Goal: Check status: Check status

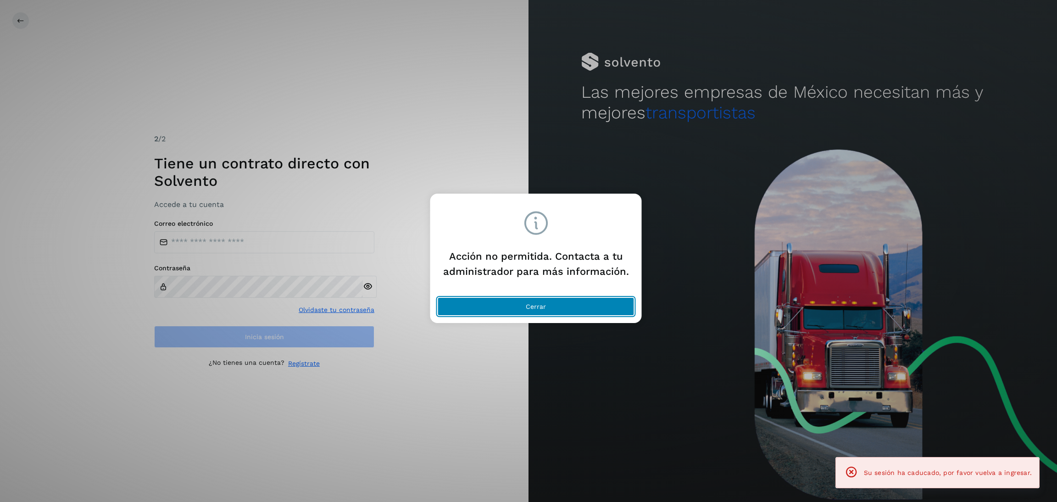
click at [572, 298] on button "Cerrar" at bounding box center [536, 306] width 197 height 18
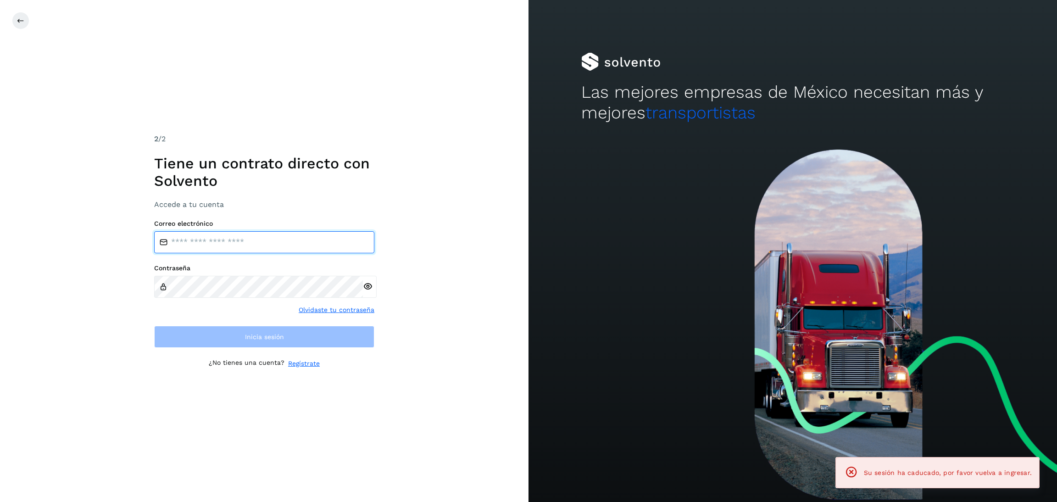
type input "**********"
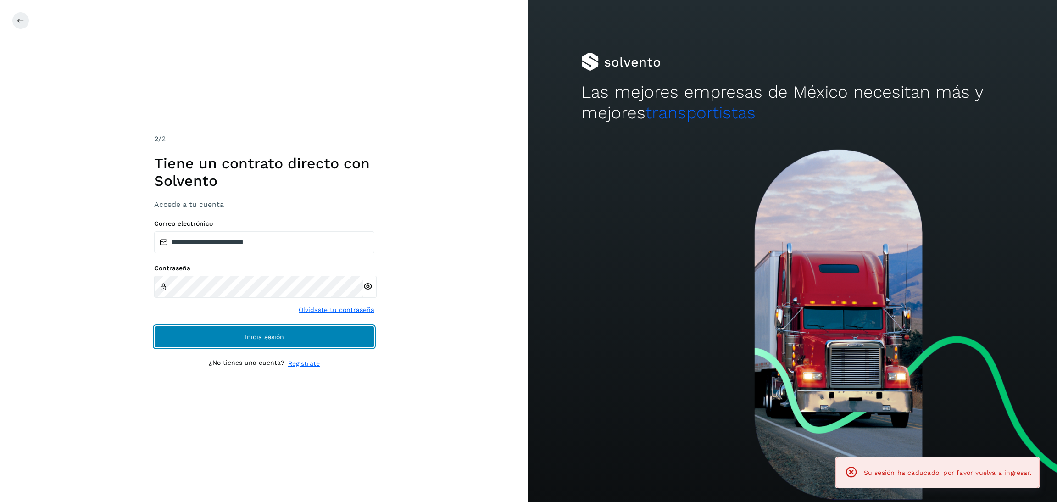
click at [323, 334] on button "Inicia sesión" at bounding box center [264, 337] width 220 height 22
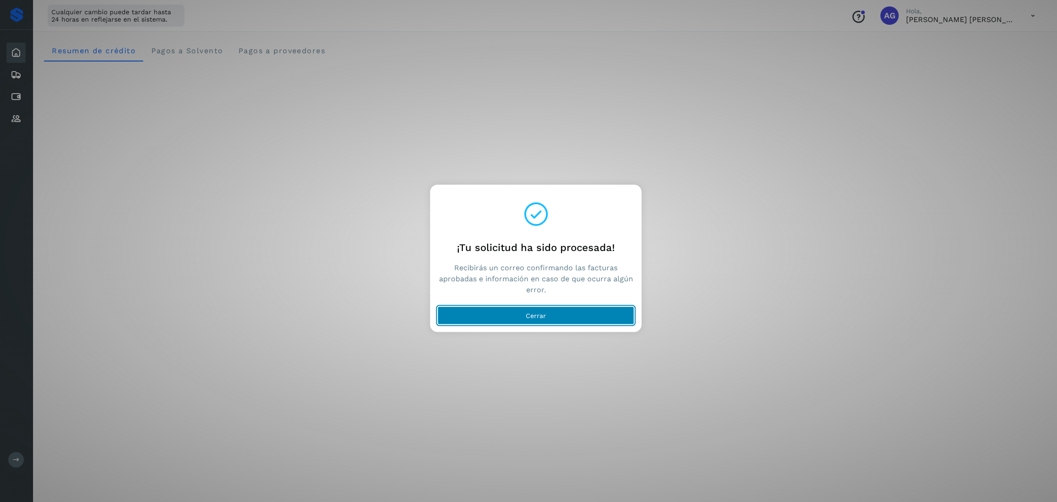
click at [597, 322] on button "Cerrar" at bounding box center [536, 316] width 197 height 18
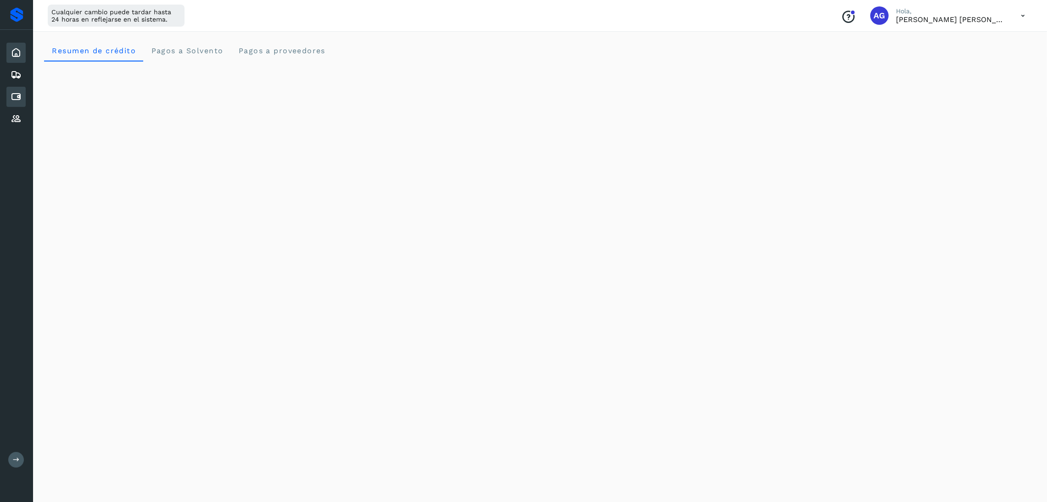
click at [18, 100] on icon at bounding box center [16, 96] width 11 height 11
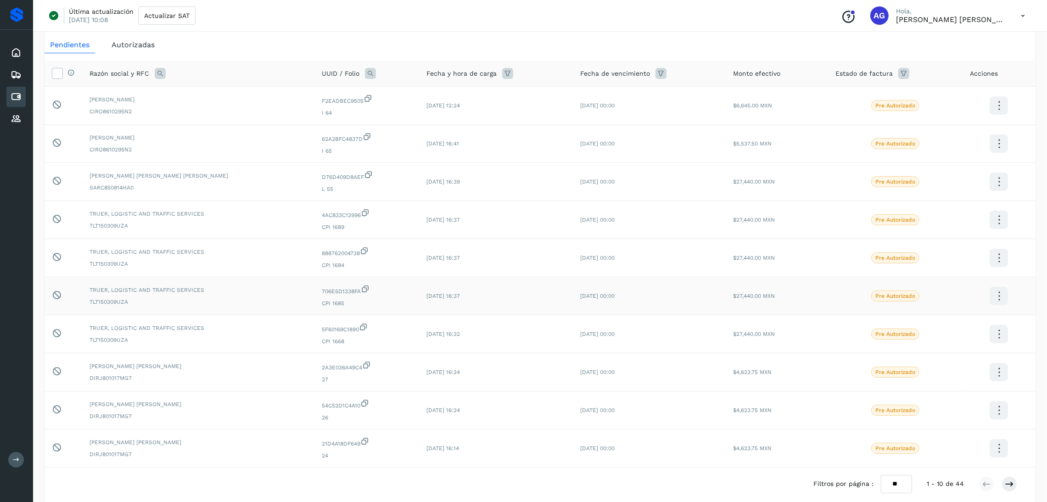
scroll to position [17, 0]
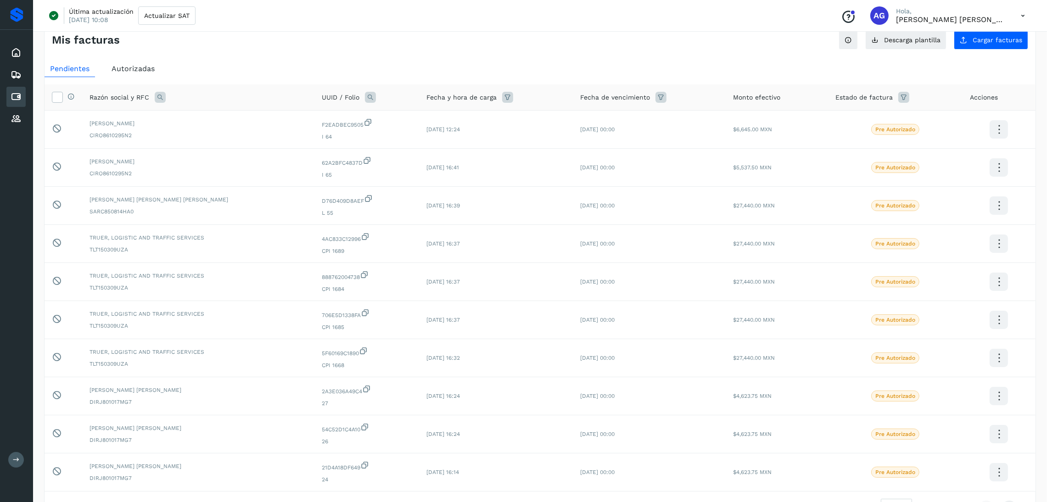
click at [146, 70] on span "Autorizadas" at bounding box center [133, 68] width 43 height 9
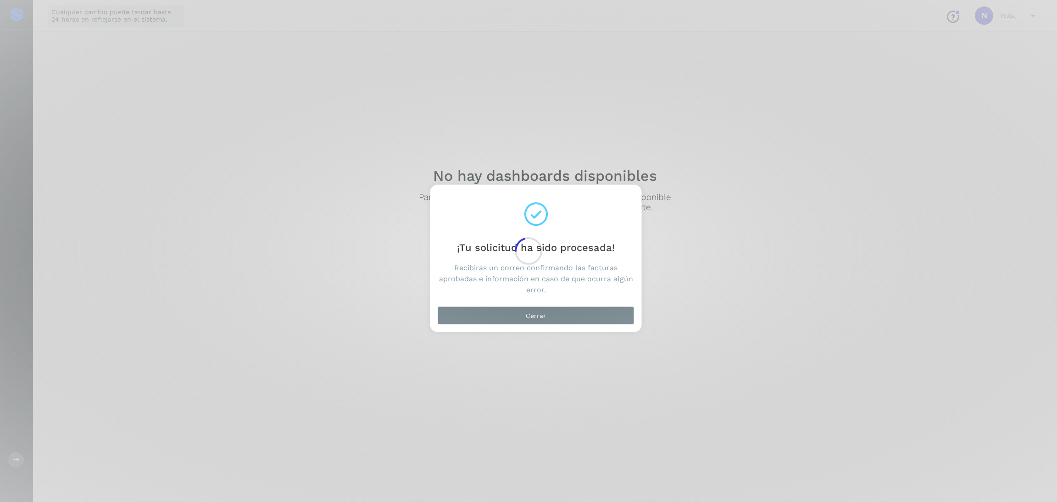
click at [594, 313] on div at bounding box center [528, 251] width 1057 height 502
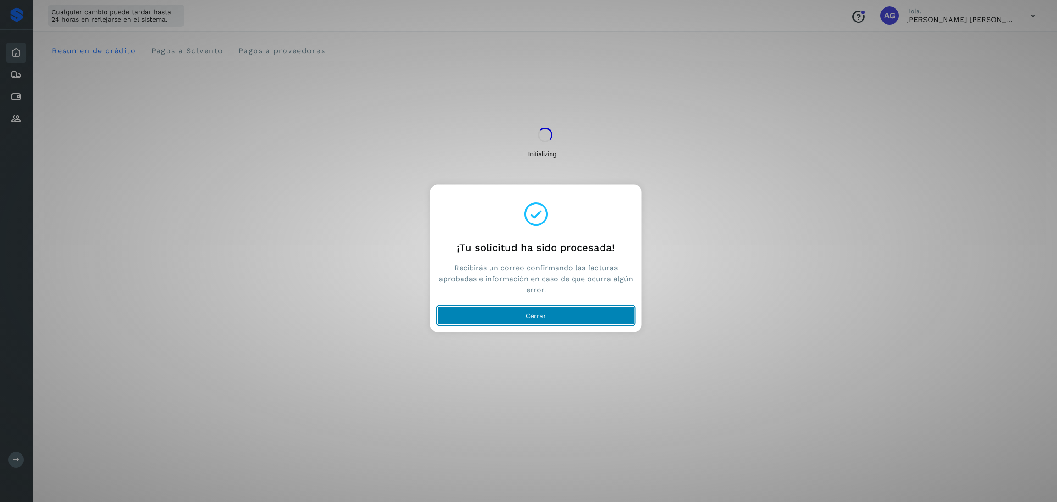
click at [572, 312] on button "Cerrar" at bounding box center [536, 316] width 197 height 18
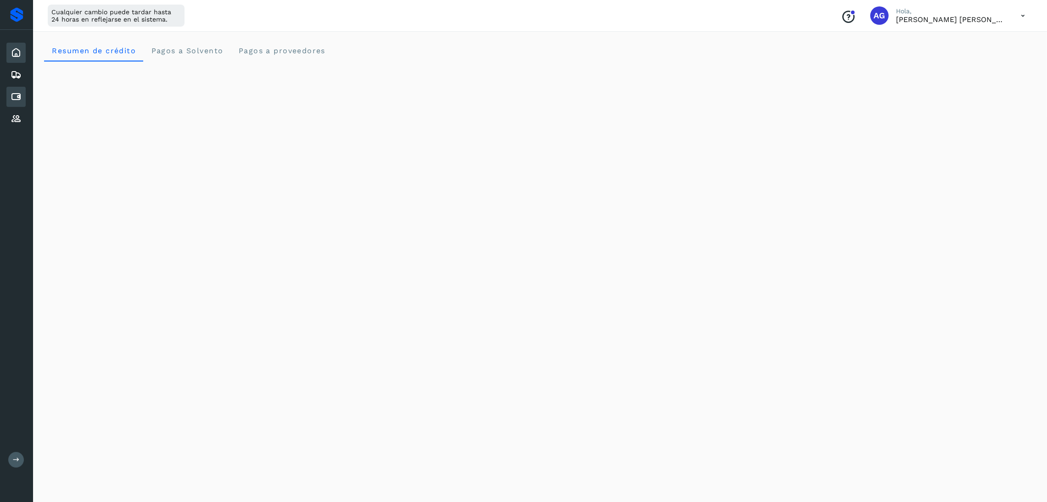
click at [20, 101] on div "Cuentas por pagar" at bounding box center [15, 97] width 19 height 20
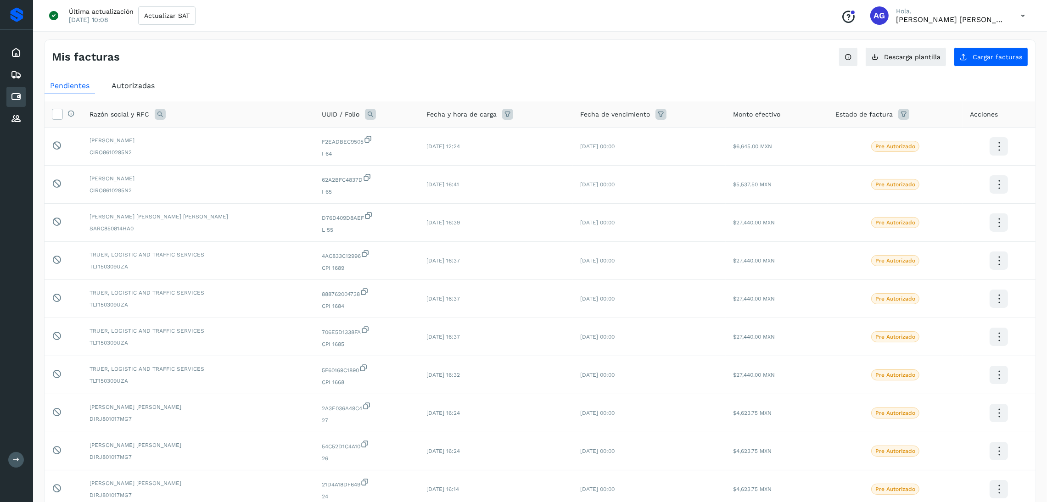
click at [154, 89] on span "Autorizadas" at bounding box center [133, 85] width 43 height 9
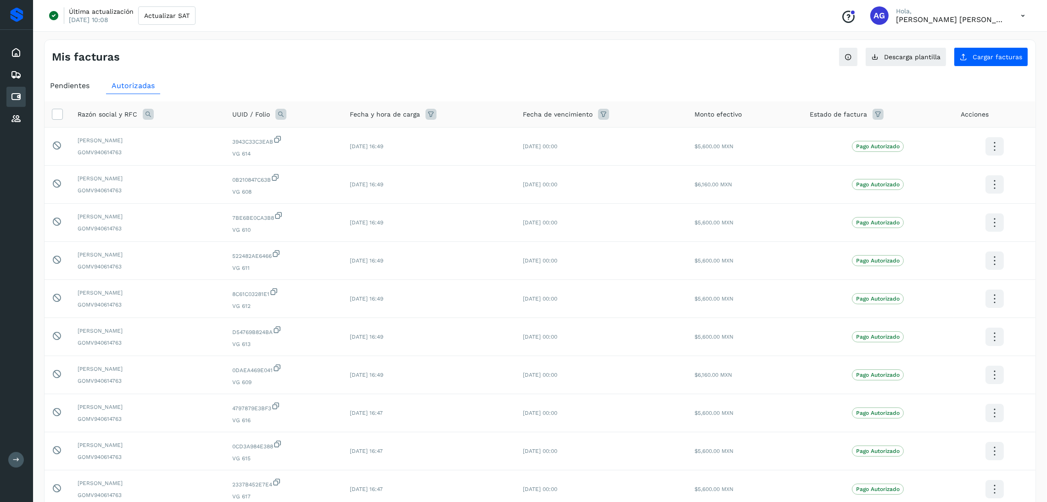
click at [143, 114] on icon at bounding box center [148, 114] width 11 height 11
click at [223, 147] on input "text" at bounding box center [208, 152] width 113 height 15
type input "*******"
click at [222, 173] on span "Buscar" at bounding box center [231, 177] width 18 height 8
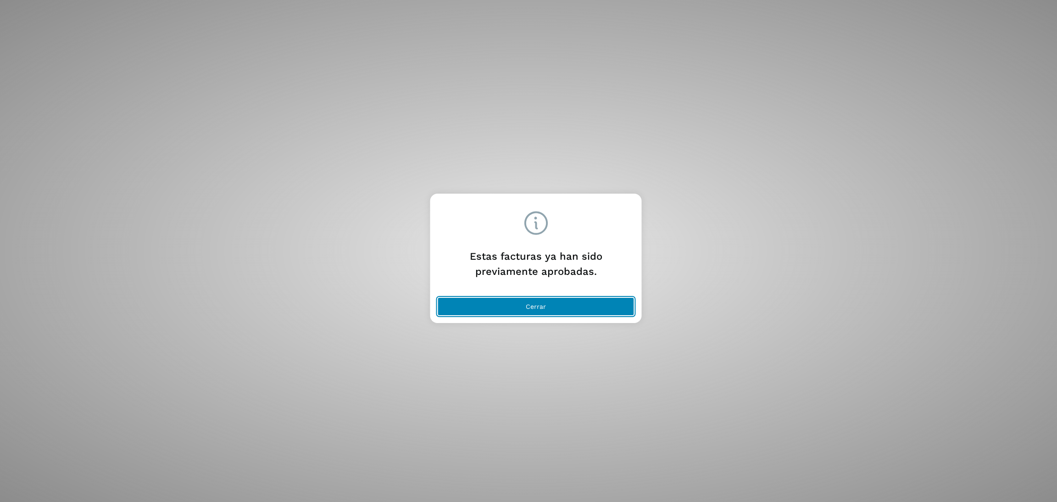
click at [613, 312] on button "Cerrar" at bounding box center [536, 306] width 197 height 18
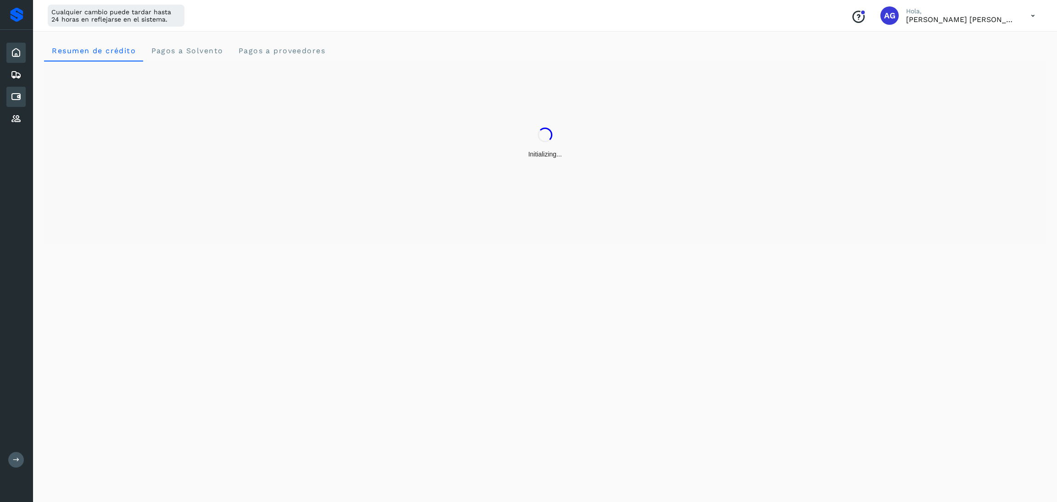
click at [15, 92] on icon at bounding box center [16, 96] width 11 height 11
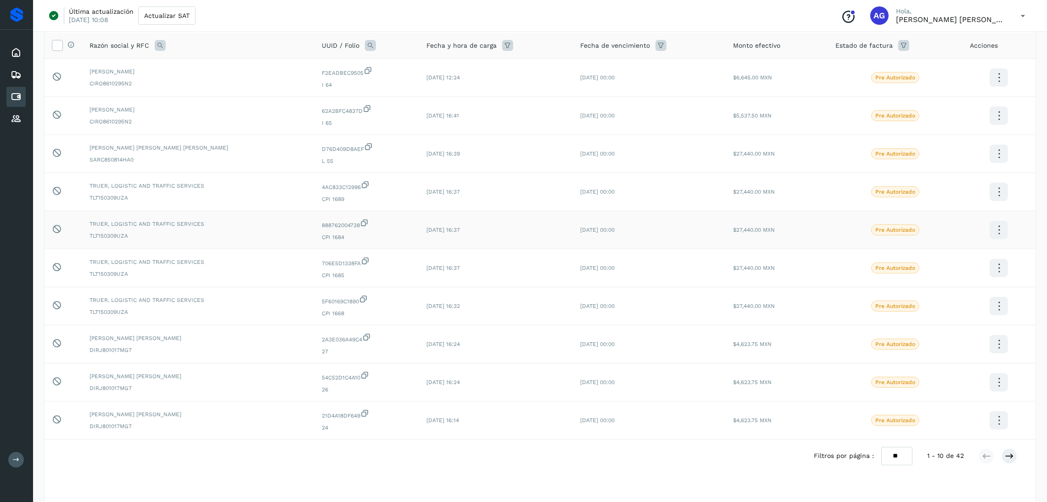
scroll to position [86, 0]
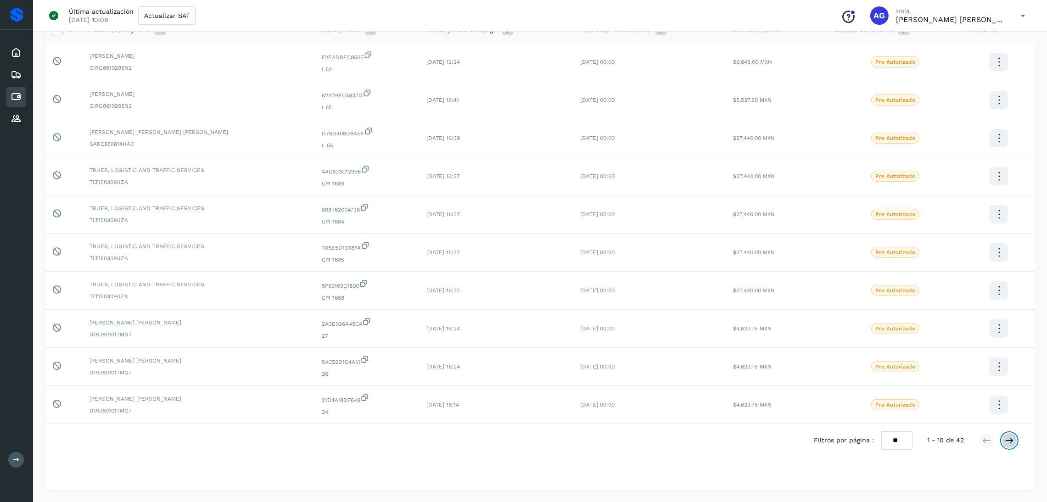
click at [1012, 446] on button at bounding box center [1009, 441] width 16 height 16
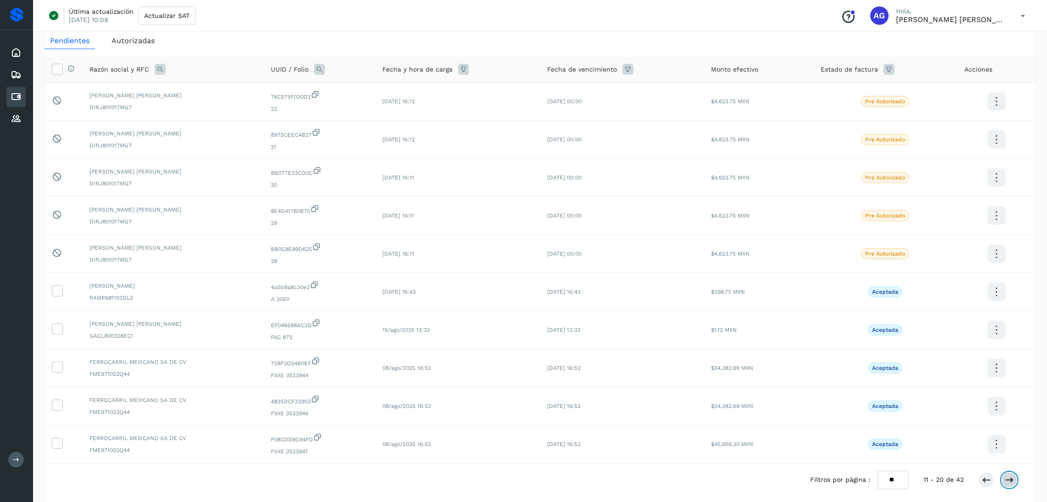
scroll to position [69, 0]
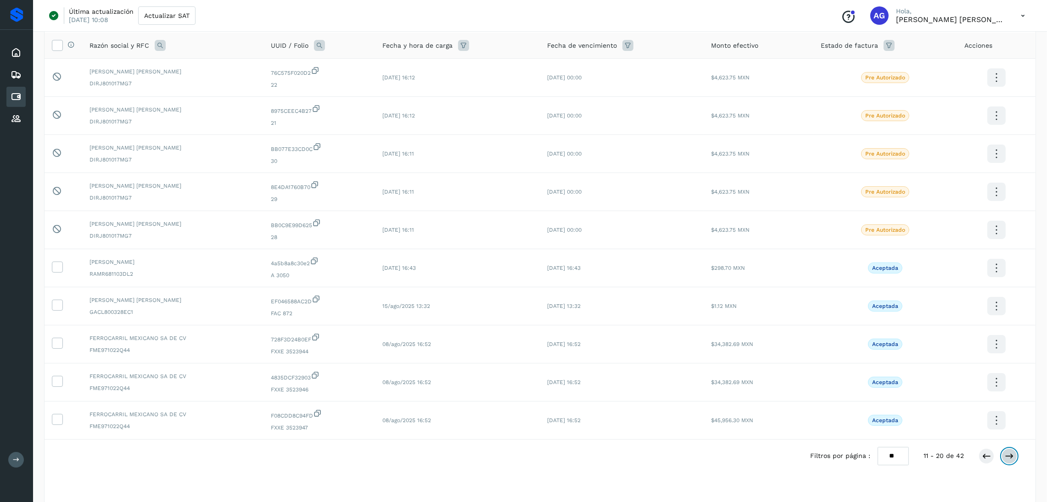
click at [1010, 457] on icon at bounding box center [1009, 456] width 9 height 9
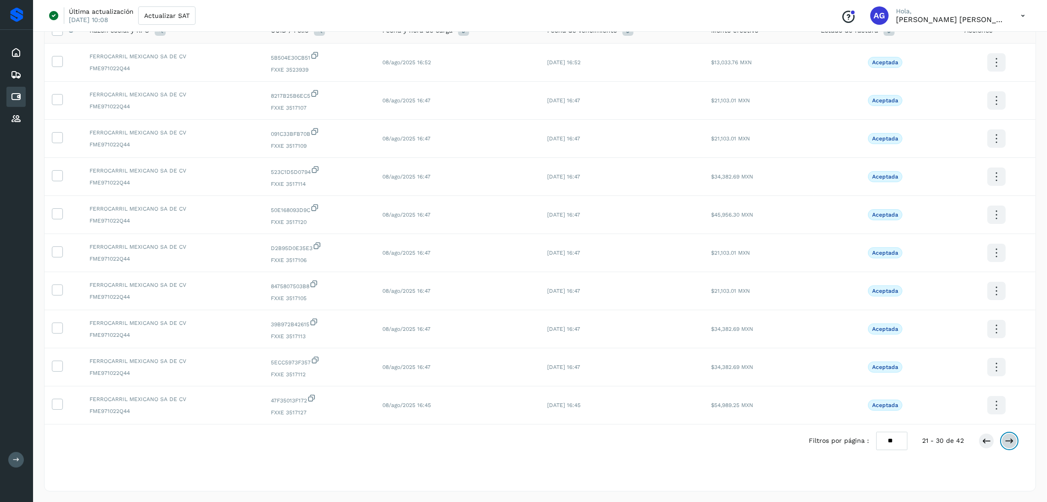
scroll to position [86, 0]
click at [1006, 433] on button at bounding box center [1009, 441] width 16 height 16
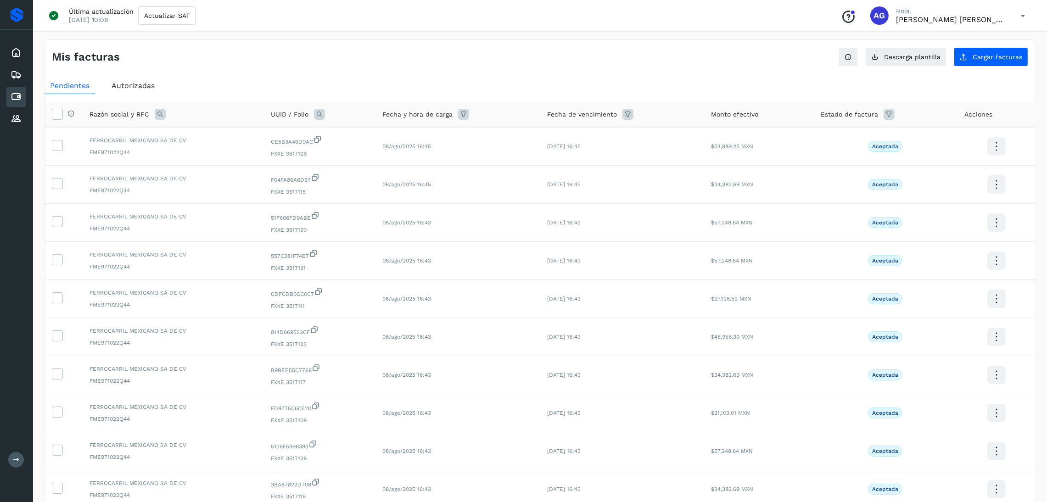
scroll to position [69, 0]
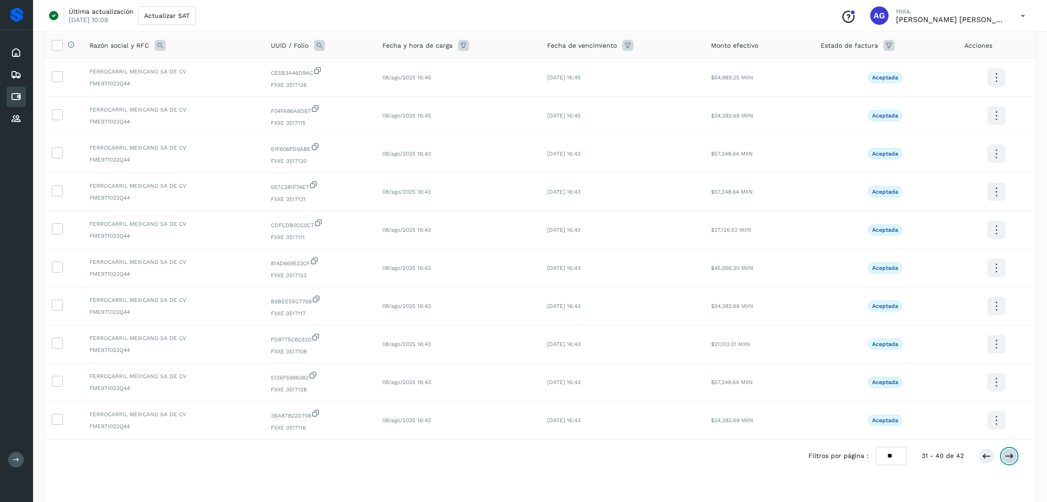
click at [1007, 451] on button at bounding box center [1009, 456] width 16 height 16
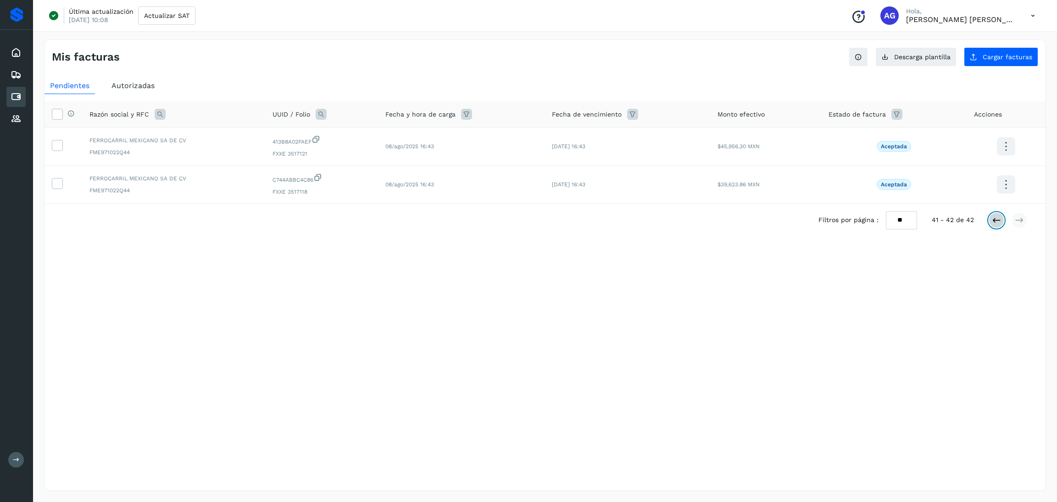
click at [989, 220] on button at bounding box center [997, 220] width 16 height 16
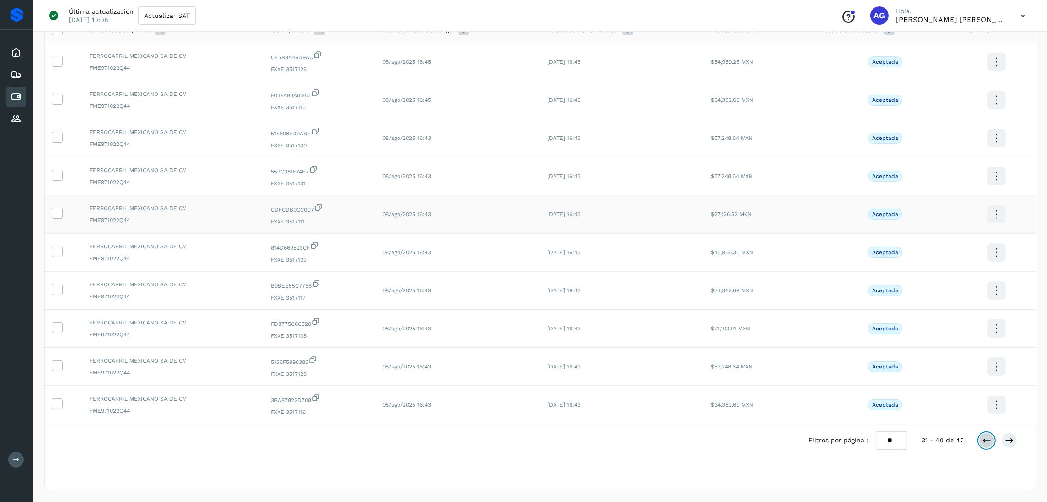
scroll to position [86, 0]
click at [980, 446] on div at bounding box center [997, 441] width 39 height 16
click at [982, 442] on icon at bounding box center [986, 440] width 9 height 9
click at [979, 443] on button at bounding box center [986, 441] width 16 height 16
click at [984, 443] on icon at bounding box center [986, 440] width 9 height 9
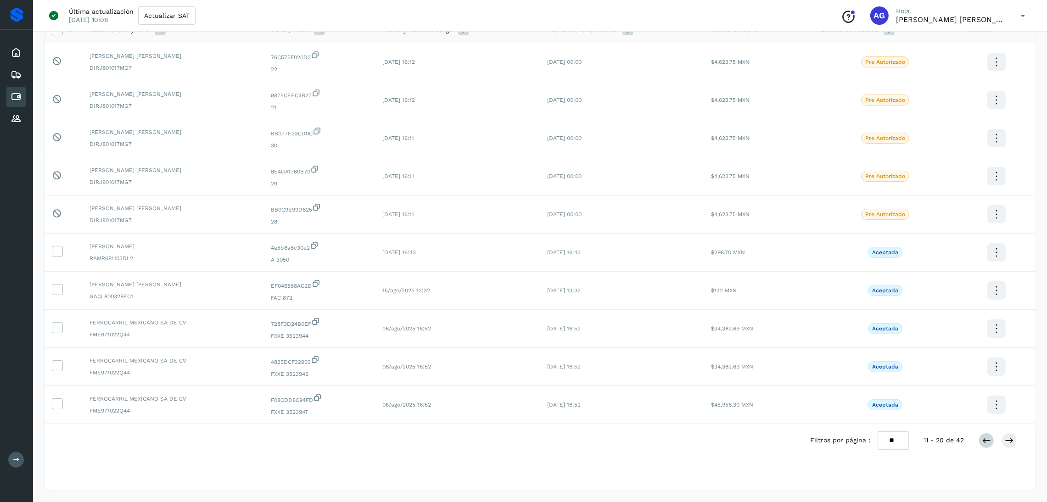
scroll to position [0, 0]
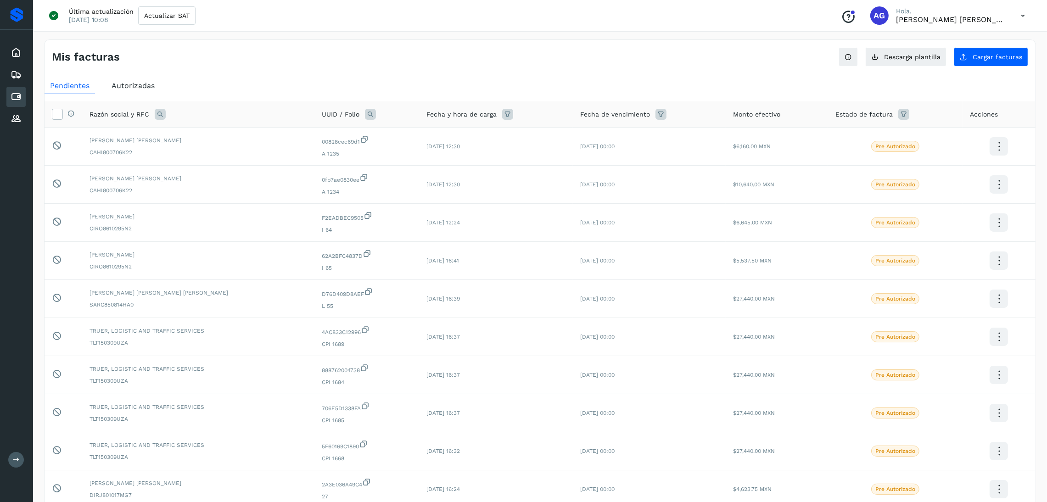
click at [139, 89] on span "Autorizadas" at bounding box center [133, 85] width 43 height 9
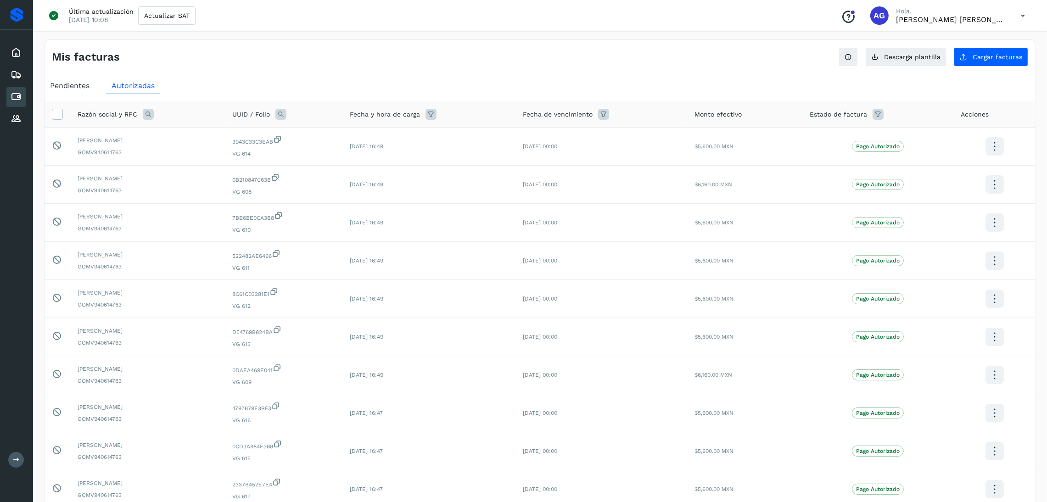
click at [81, 83] on span "Pendientes" at bounding box center [69, 85] width 39 height 9
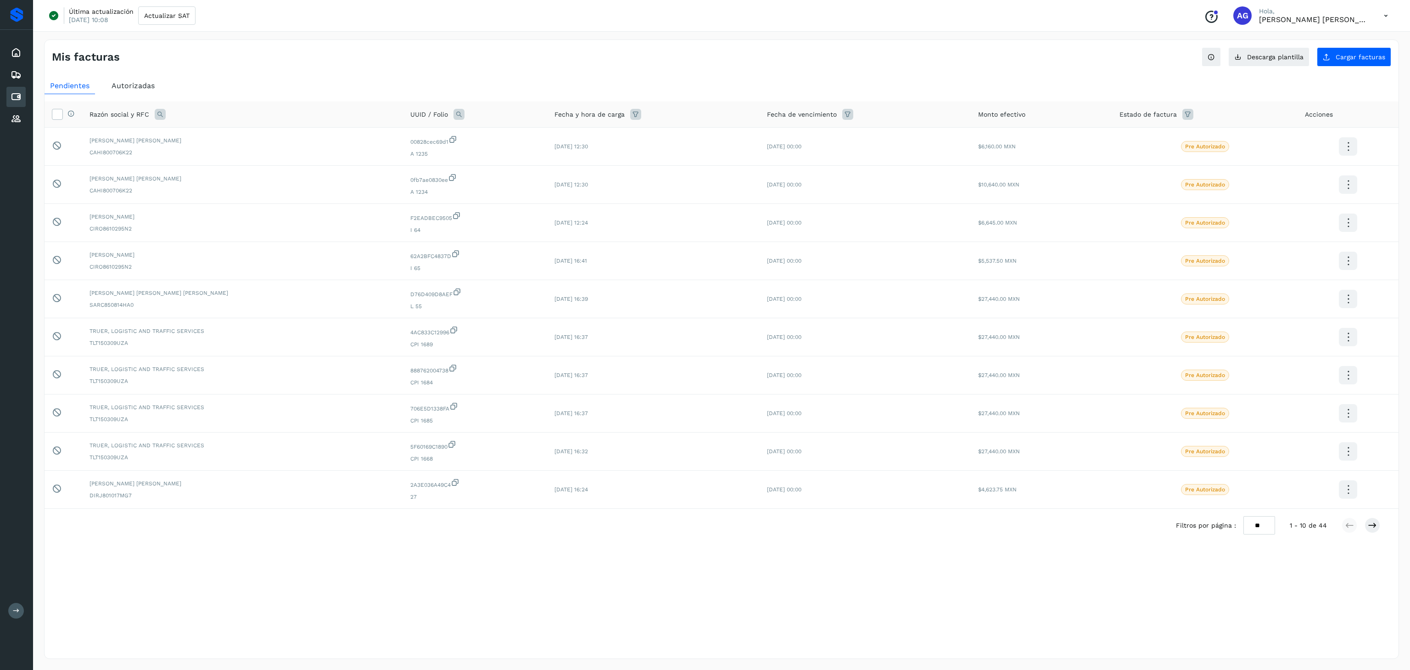
click at [1057, 502] on select "** ** **" at bounding box center [1259, 525] width 32 height 18
select select "**"
click at [1057, 502] on select "** ** **" at bounding box center [1259, 525] width 32 height 18
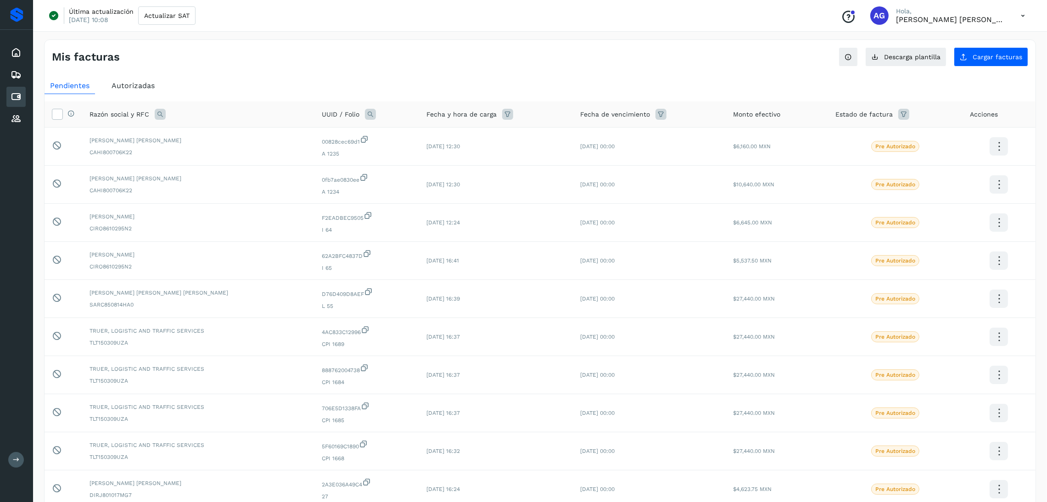
drag, startPoint x: 133, startPoint y: 79, endPoint x: 148, endPoint y: 92, distance: 19.9
click at [133, 79] on div "Autorizadas" at bounding box center [133, 86] width 54 height 17
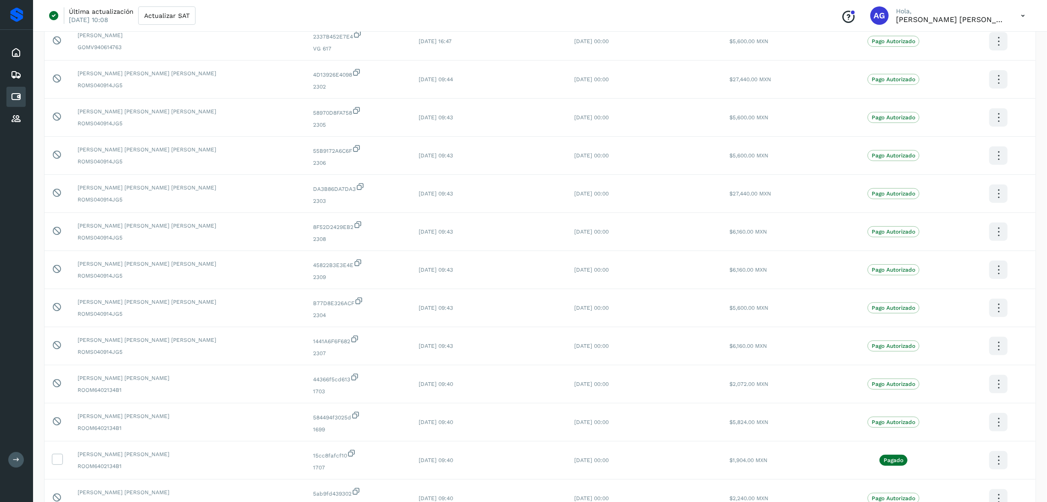
scroll to position [619, 0]
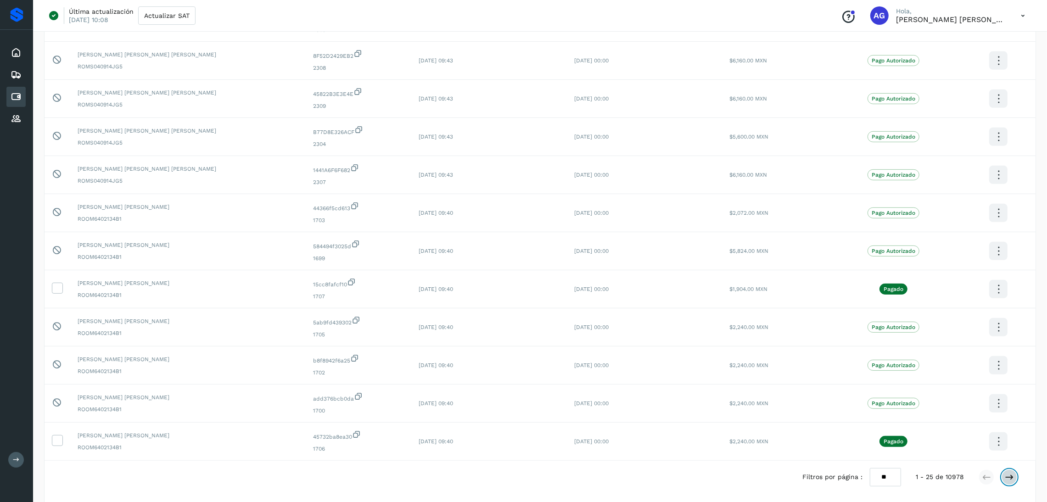
click at [1009, 477] on icon at bounding box center [1009, 477] width 9 height 9
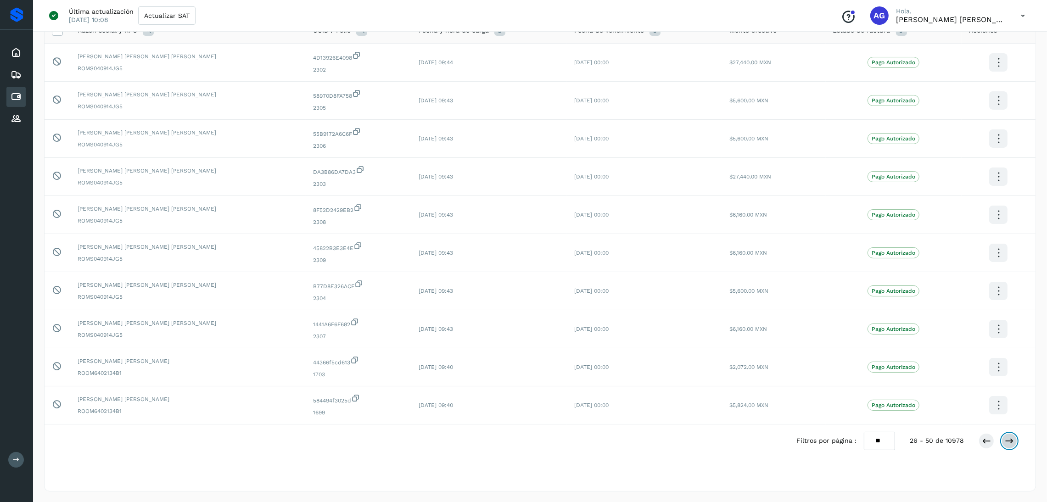
scroll to position [86, 0]
click at [1009, 443] on icon at bounding box center [1009, 440] width 9 height 9
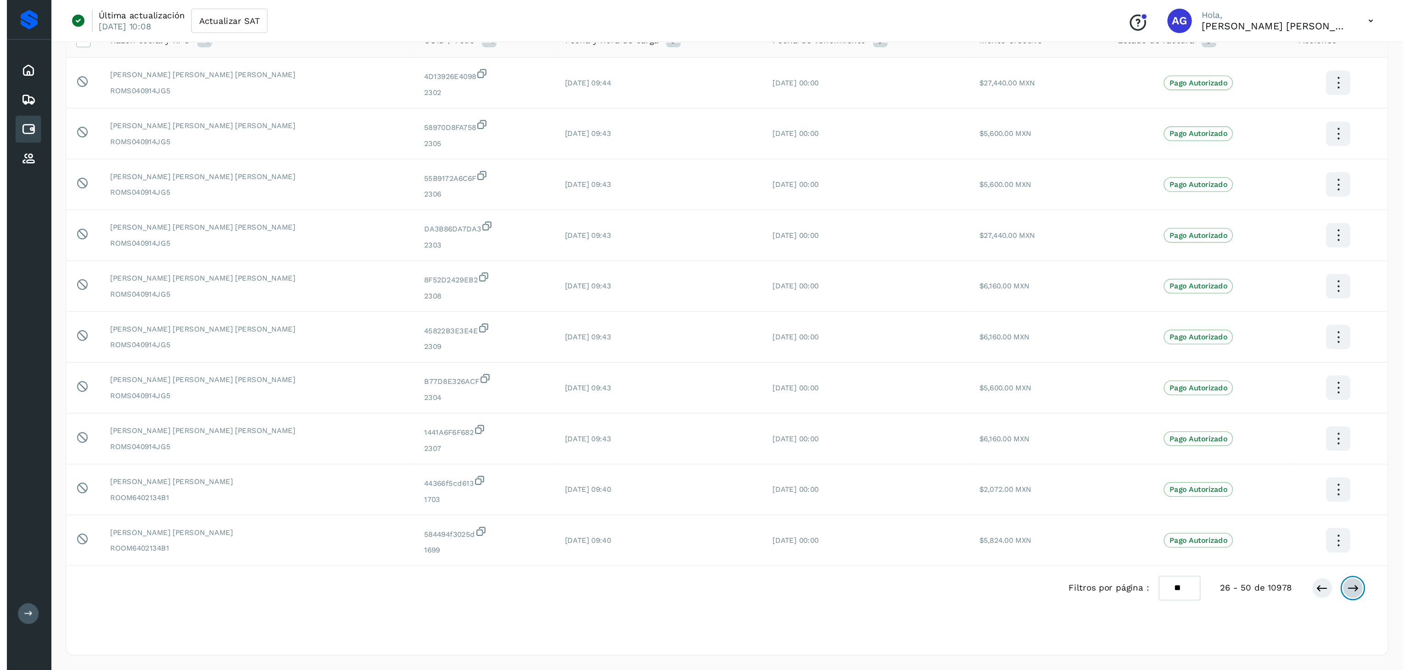
scroll to position [0, 0]
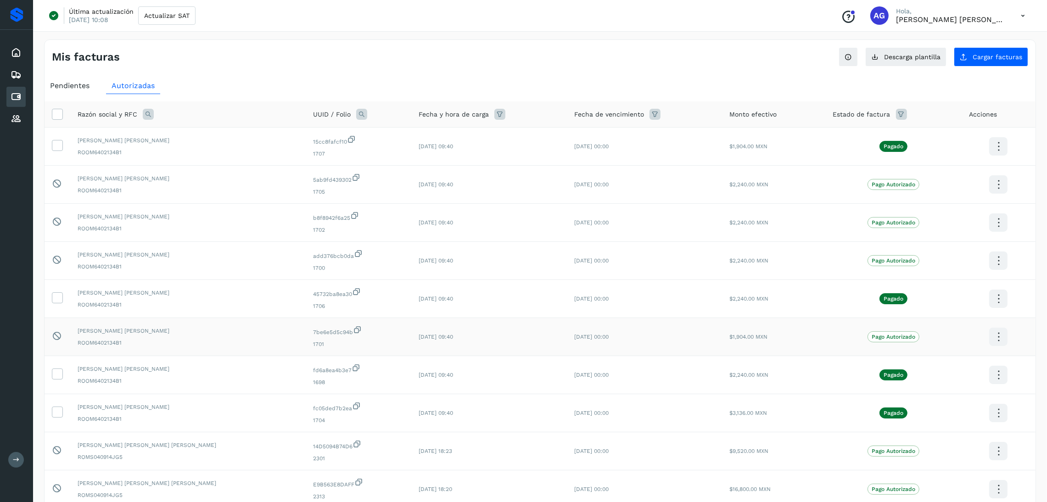
click at [419, 340] on span "07/oct/2025 09:40" at bounding box center [436, 337] width 34 height 6
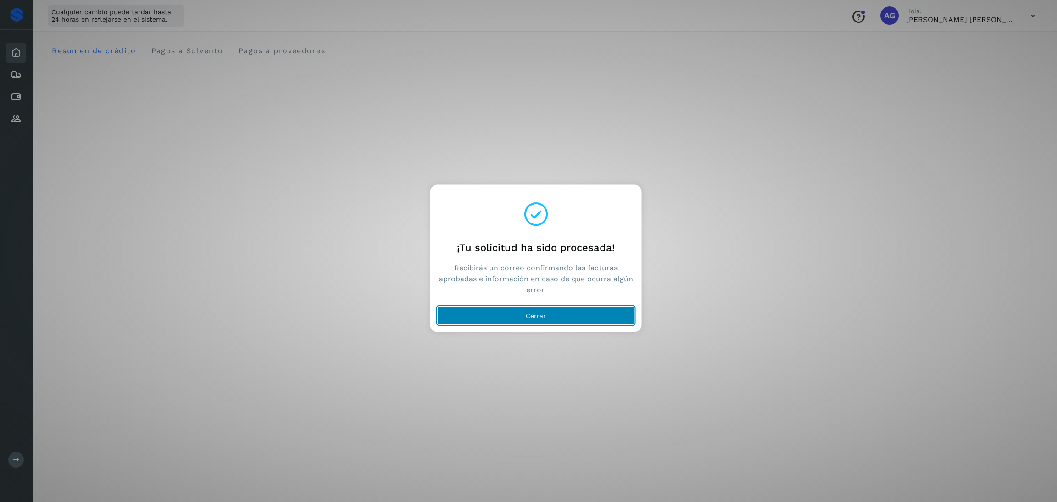
click at [515, 312] on button "Cerrar" at bounding box center [536, 316] width 197 height 18
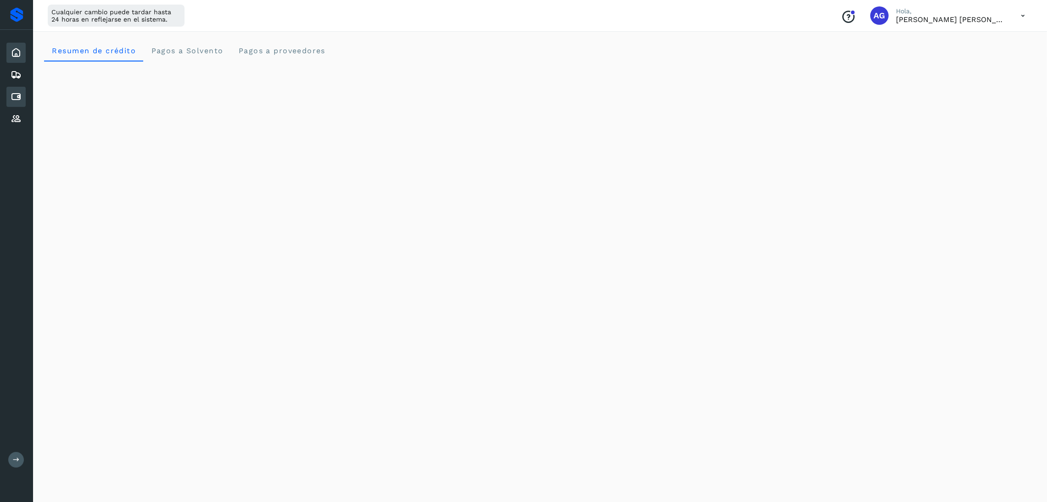
click at [13, 92] on icon at bounding box center [16, 96] width 11 height 11
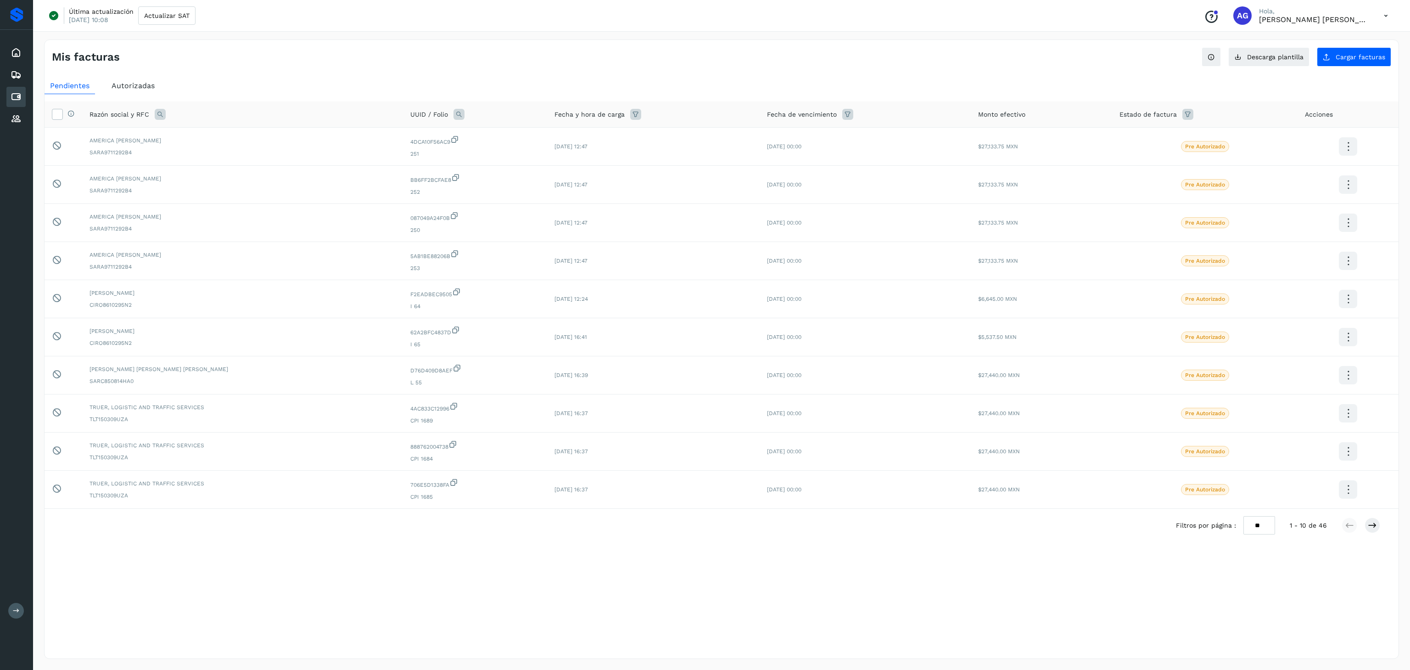
click at [1057, 502] on select "** ** **" at bounding box center [1259, 525] width 32 height 18
select select "**"
click at [1057, 502] on select "** ** **" at bounding box center [1259, 525] width 32 height 18
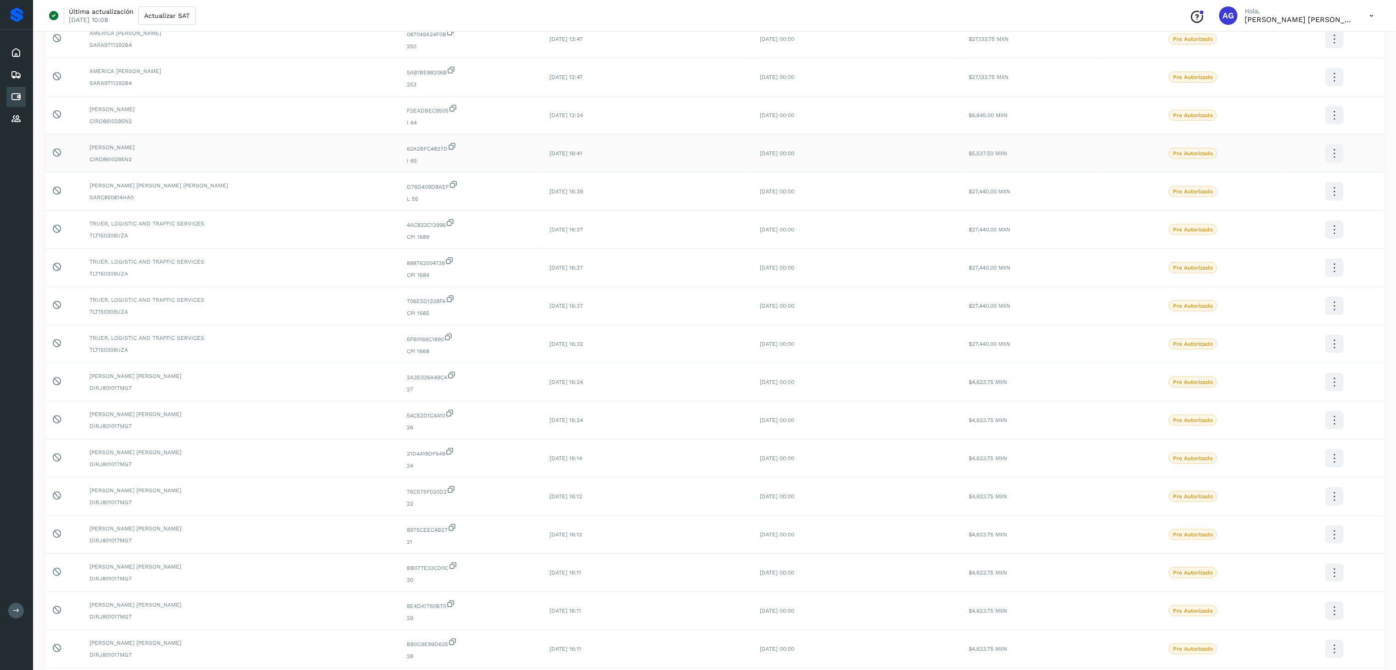
scroll to position [92, 0]
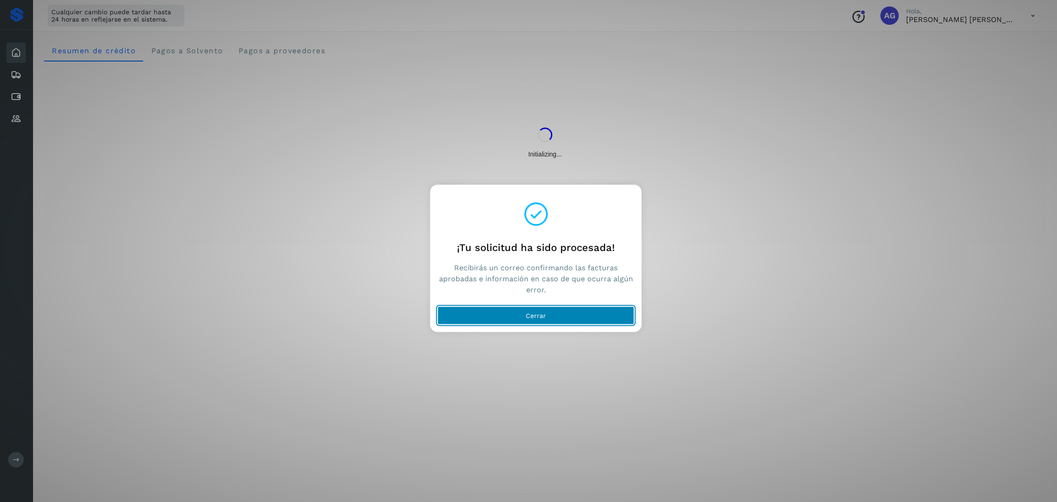
click at [554, 309] on button "Cerrar" at bounding box center [536, 316] width 197 height 18
click at [500, 315] on button "Cerrar" at bounding box center [536, 316] width 197 height 18
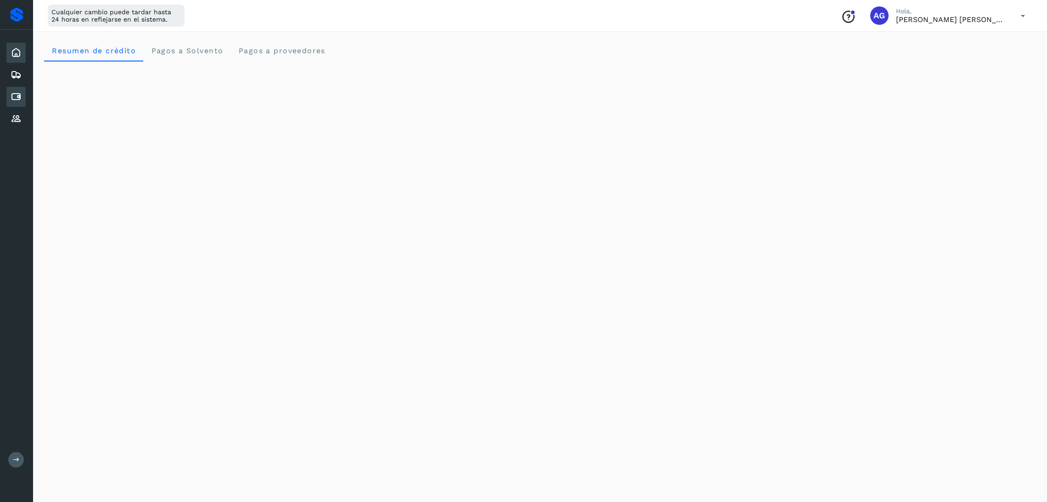
click at [17, 91] on icon at bounding box center [16, 96] width 11 height 11
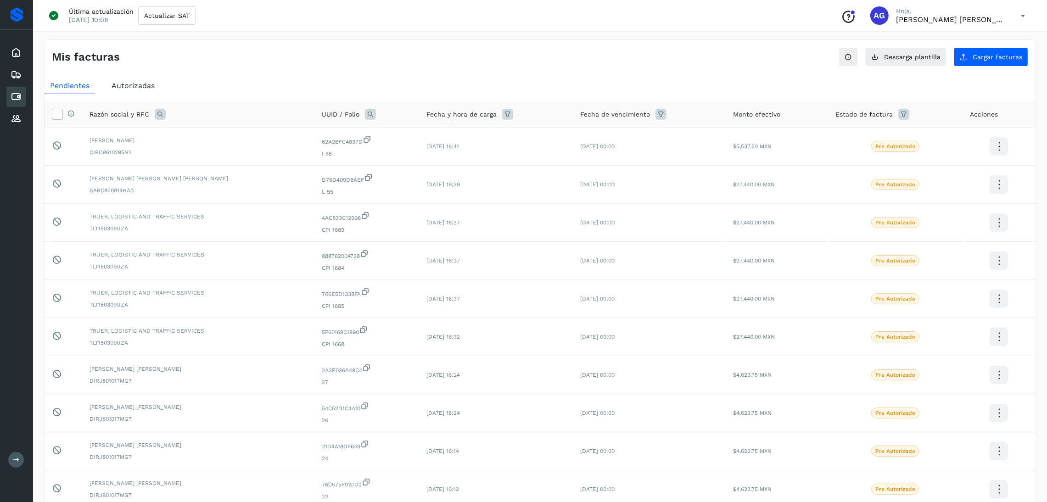
click at [119, 84] on span "Autorizadas" at bounding box center [133, 85] width 43 height 9
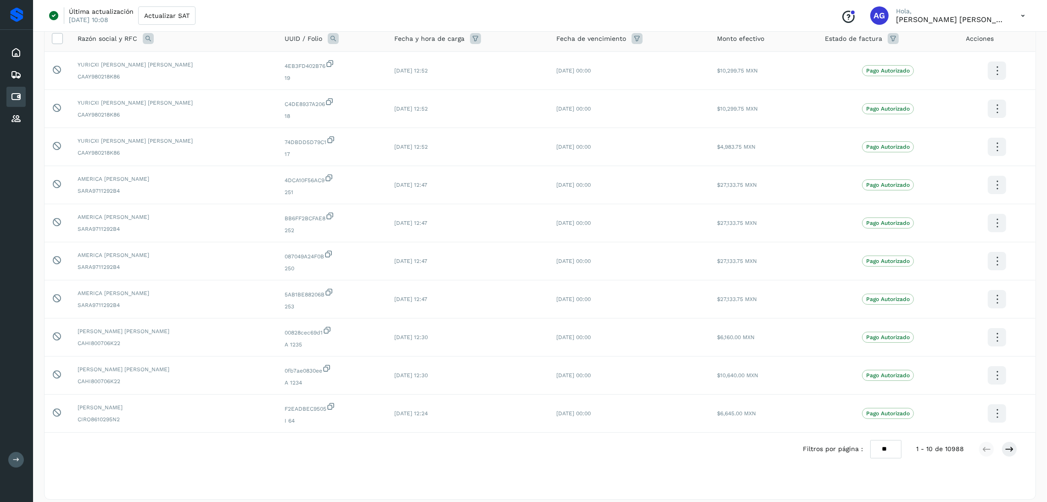
scroll to position [86, 0]
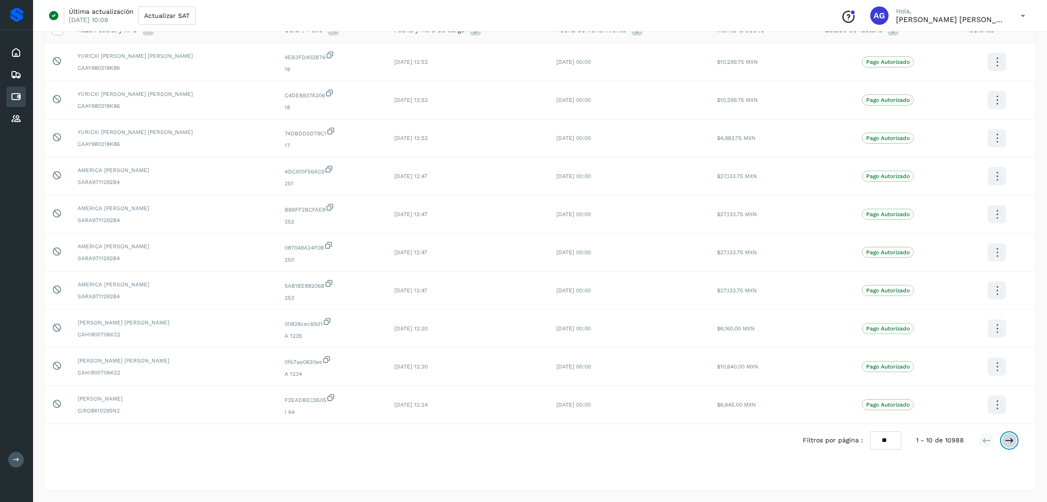
click at [1015, 442] on button at bounding box center [1009, 441] width 16 height 16
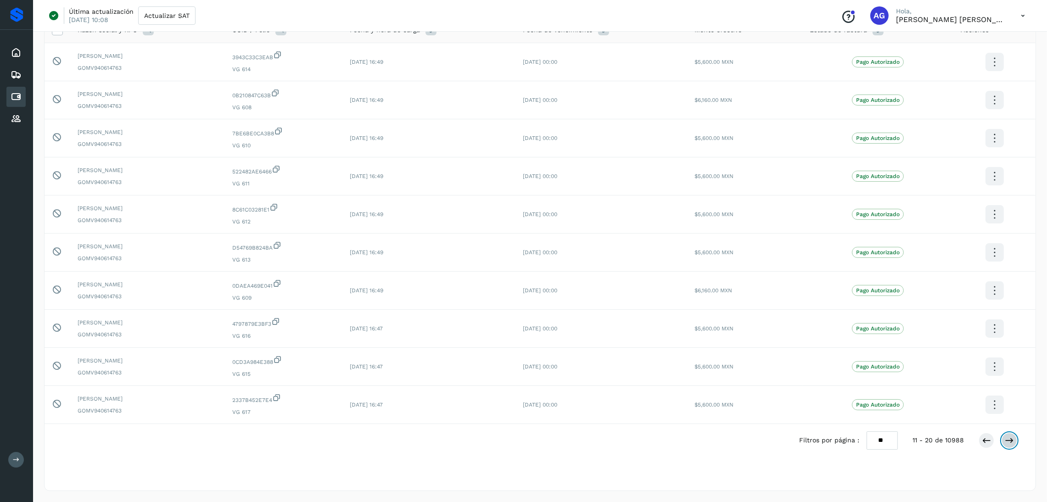
click at [1015, 442] on button at bounding box center [1009, 441] width 16 height 16
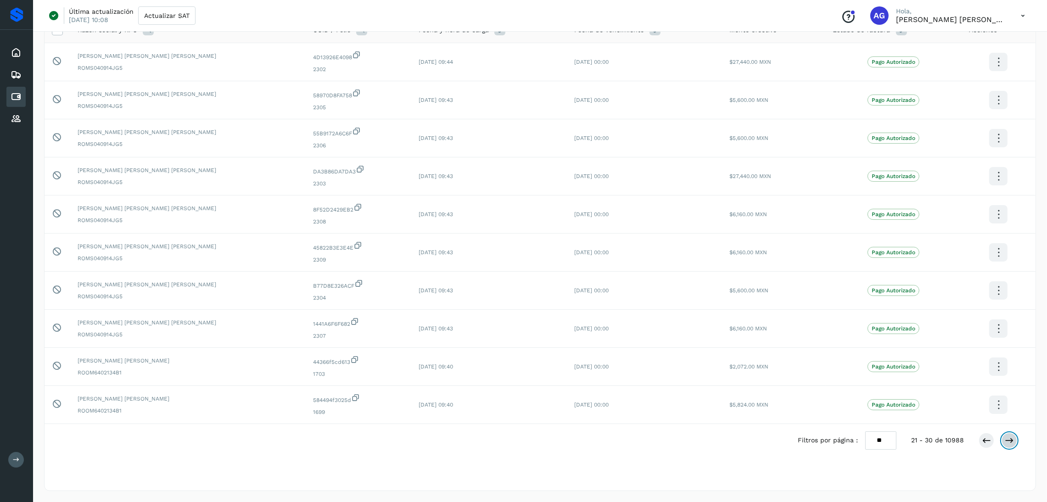
click at [1015, 442] on button at bounding box center [1009, 441] width 16 height 16
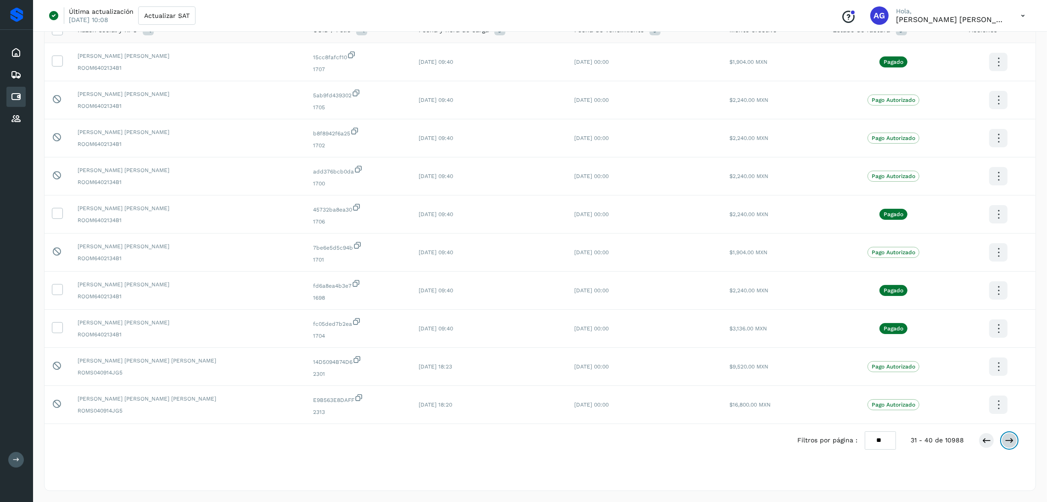
click at [1015, 442] on button at bounding box center [1009, 441] width 16 height 16
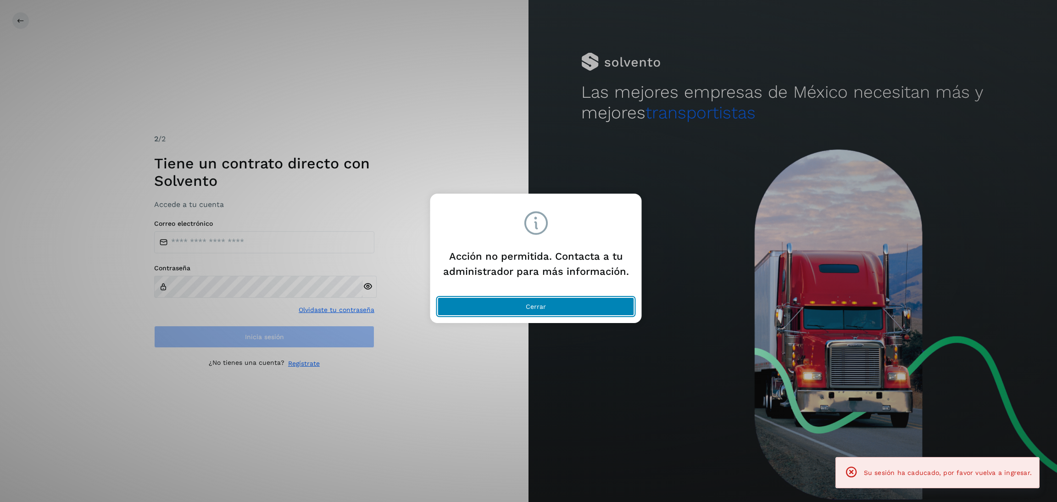
click at [563, 302] on button "Cerrar" at bounding box center [536, 306] width 197 height 18
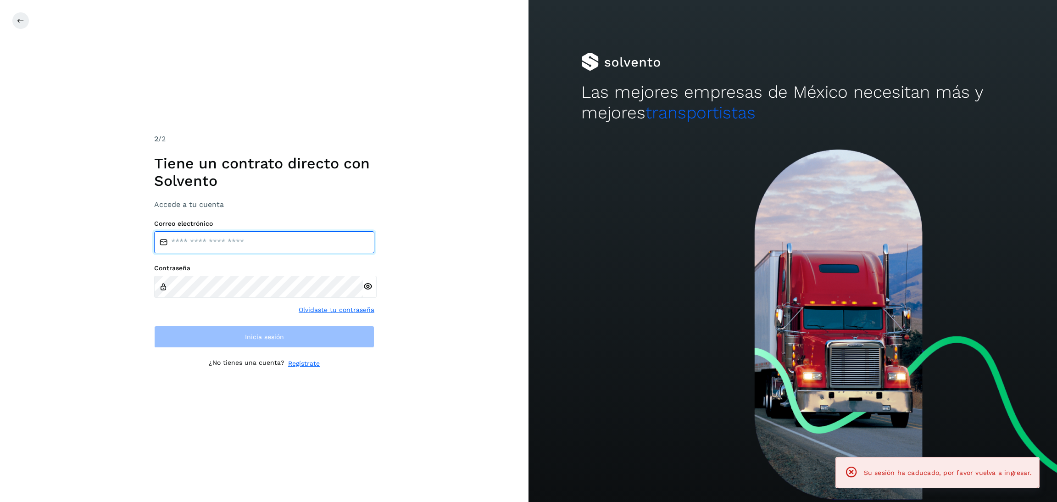
type input "**********"
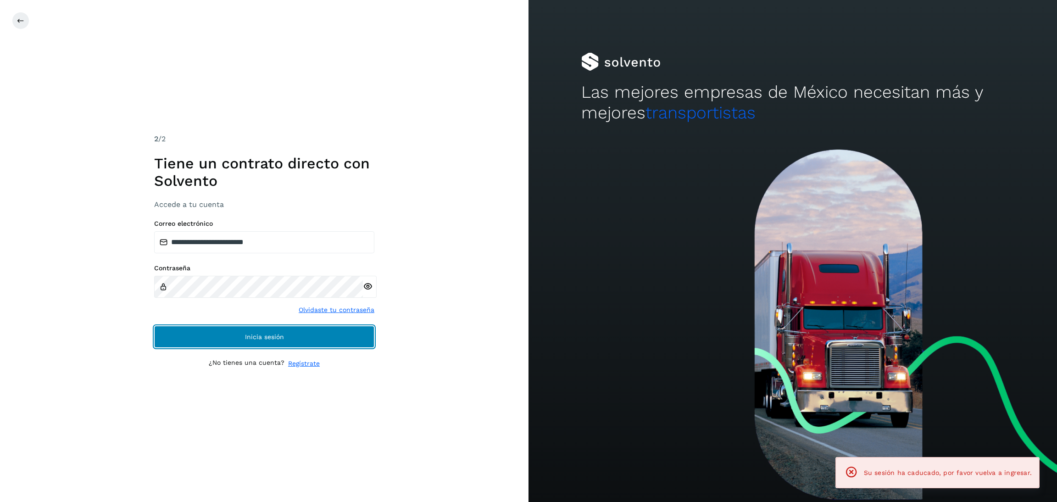
click at [345, 341] on button "Inicia sesión" at bounding box center [264, 337] width 220 height 22
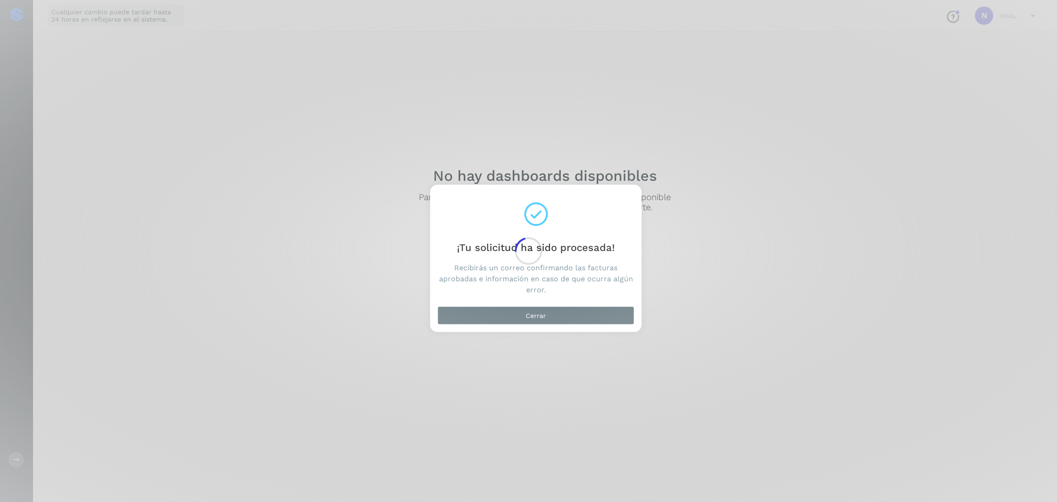
click at [533, 312] on div at bounding box center [528, 251] width 1057 height 502
click at [568, 316] on div at bounding box center [528, 251] width 1057 height 502
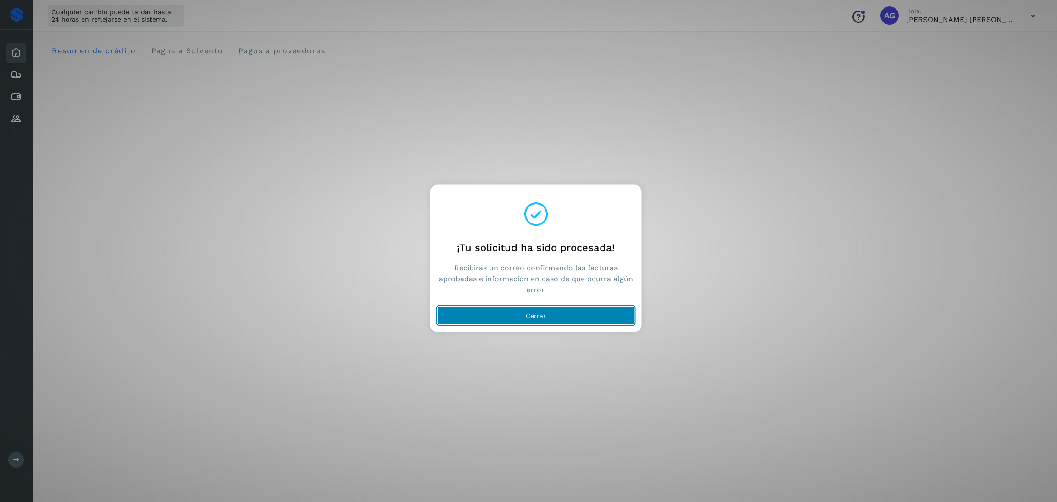
click at [585, 320] on button "Cerrar" at bounding box center [536, 316] width 197 height 18
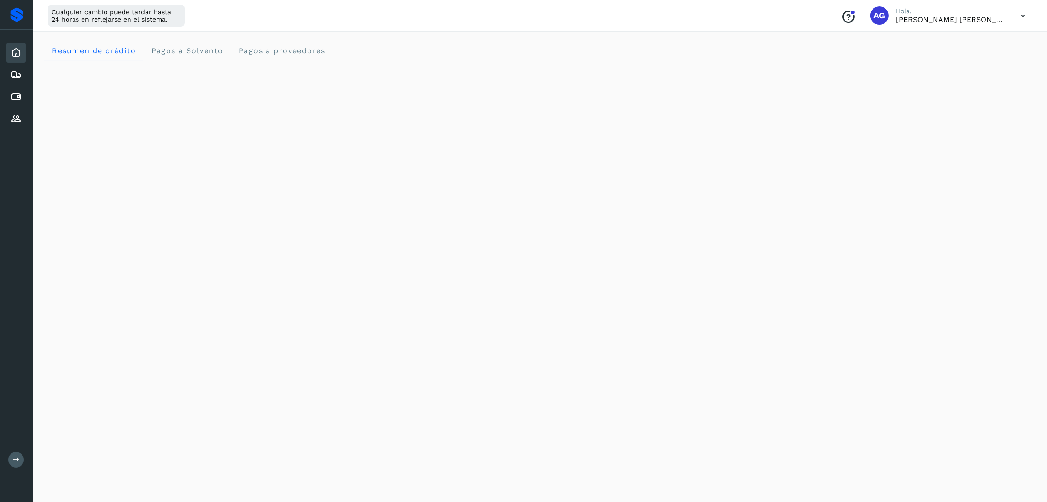
drag, startPoint x: 26, startPoint y: 101, endPoint x: 17, endPoint y: 94, distance: 10.8
click at [25, 100] on div "Inicio Embarques Cuentas por pagar Proveedores" at bounding box center [16, 86] width 33 height 112
click at [17, 94] on icon at bounding box center [16, 96] width 11 height 11
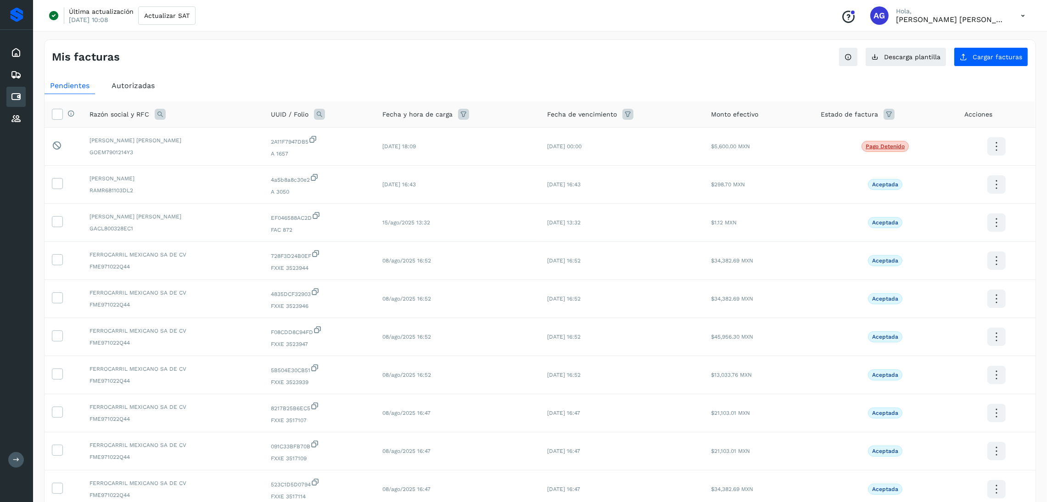
click at [140, 89] on span "Autorizadas" at bounding box center [133, 85] width 43 height 9
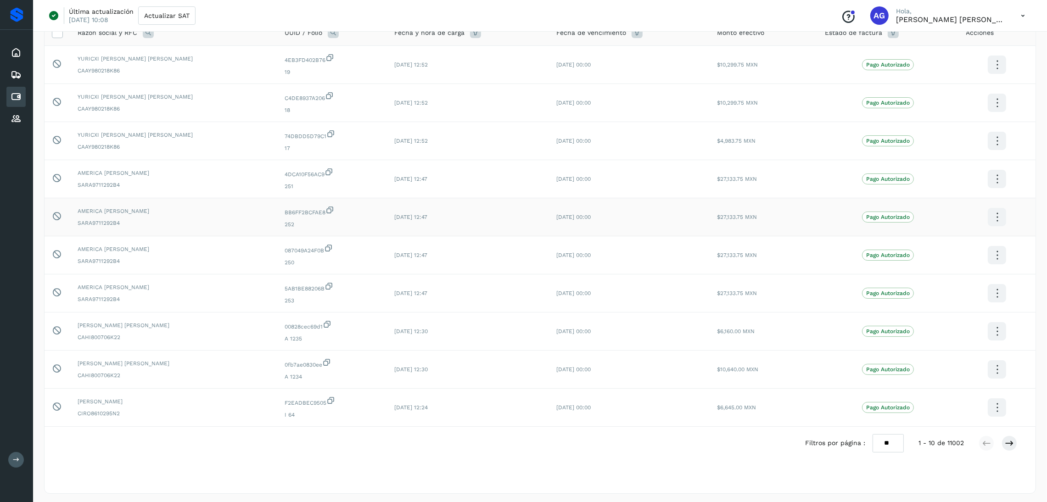
scroll to position [86, 0]
click at [1011, 441] on icon at bounding box center [1009, 440] width 9 height 9
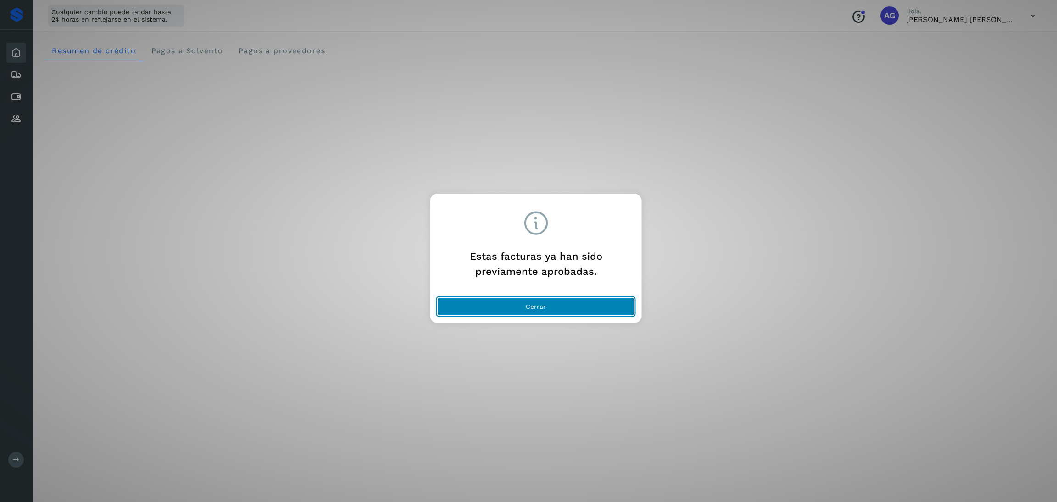
click at [602, 304] on button "Cerrar" at bounding box center [536, 306] width 197 height 18
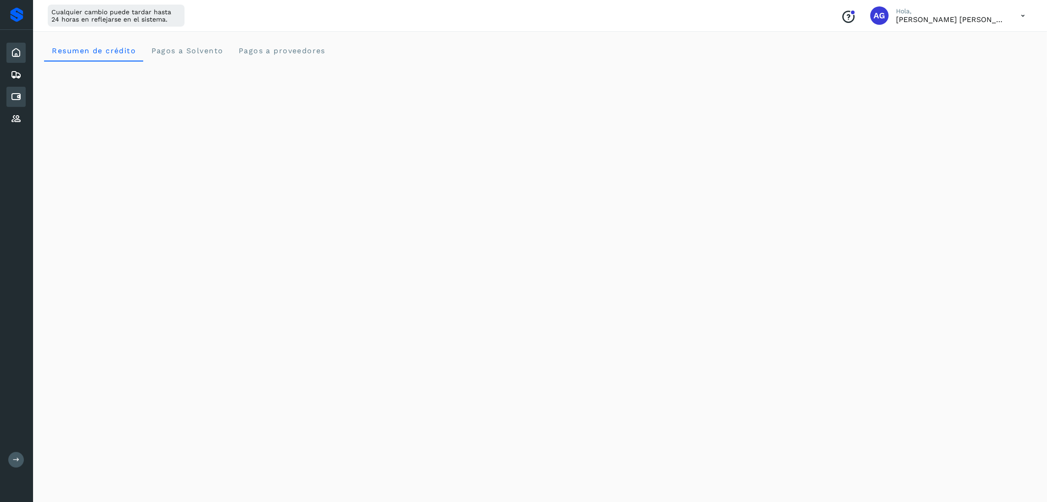
click at [11, 91] on icon at bounding box center [16, 96] width 11 height 11
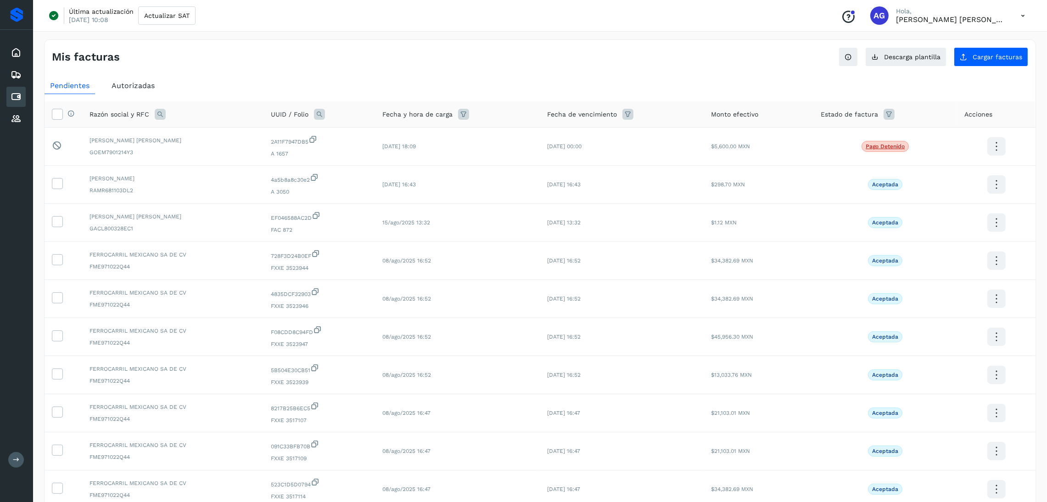
click at [150, 85] on span "Autorizadas" at bounding box center [133, 85] width 43 height 9
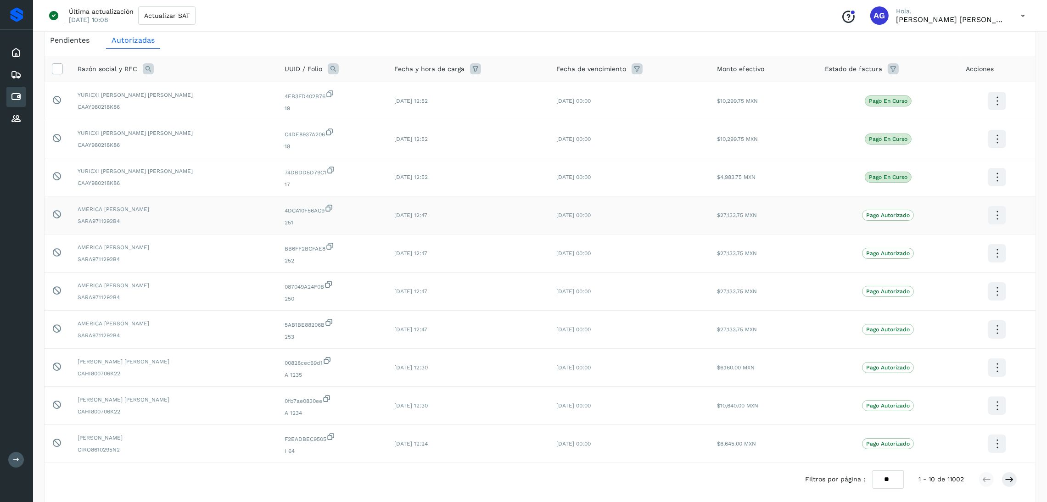
scroll to position [86, 0]
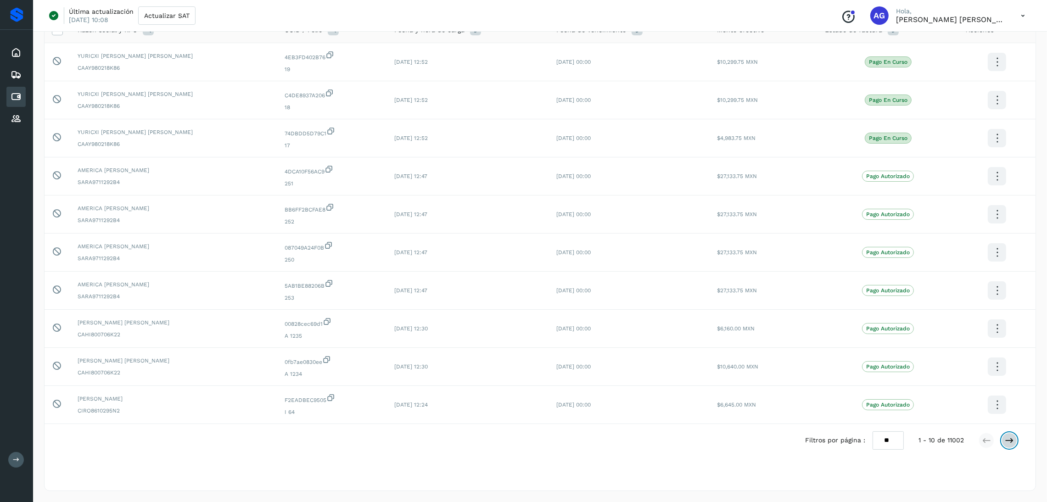
click at [1012, 438] on icon at bounding box center [1009, 440] width 9 height 9
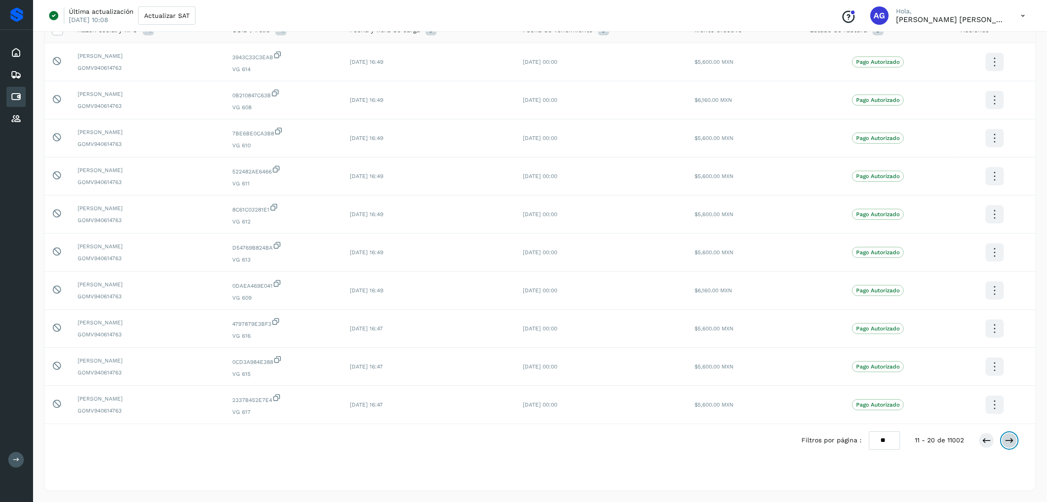
click at [1012, 438] on icon at bounding box center [1009, 440] width 9 height 9
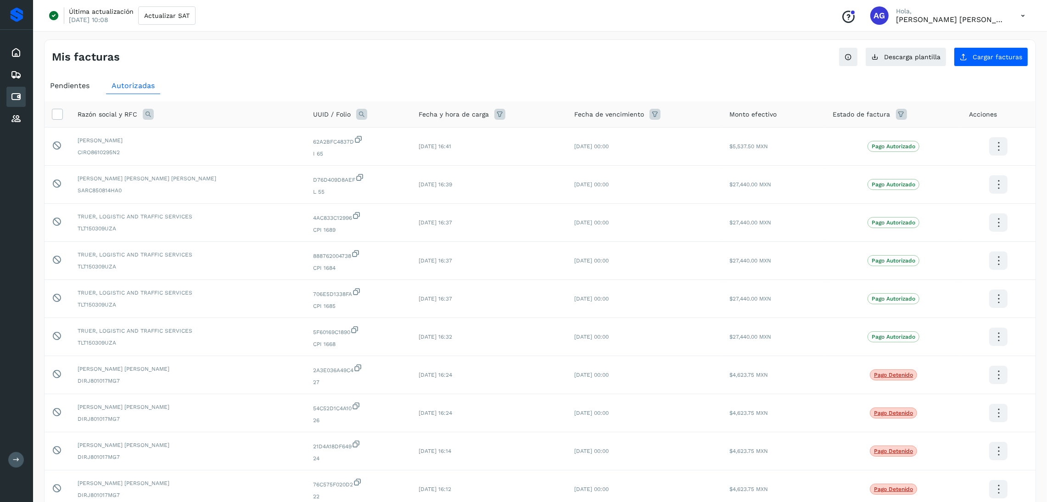
scroll to position [69, 0]
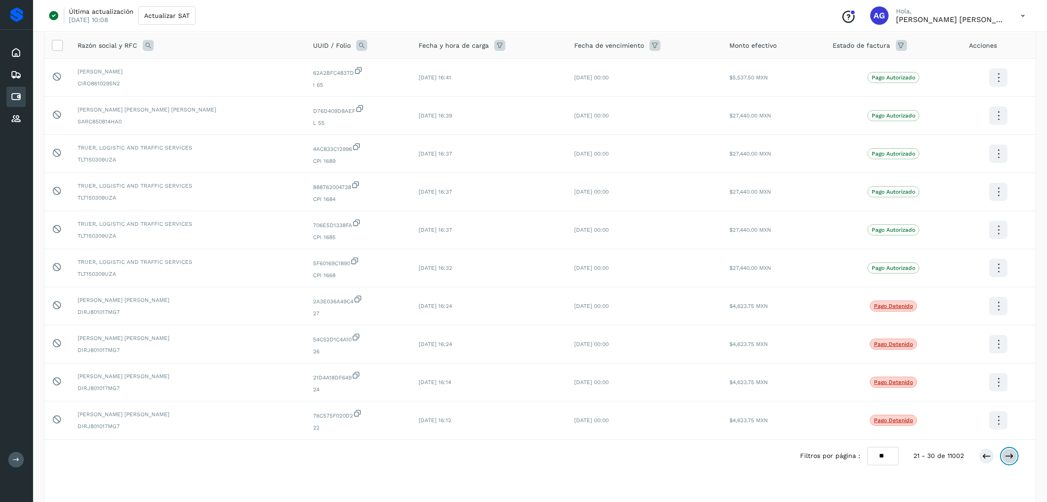
click at [1009, 464] on button at bounding box center [1009, 456] width 16 height 16
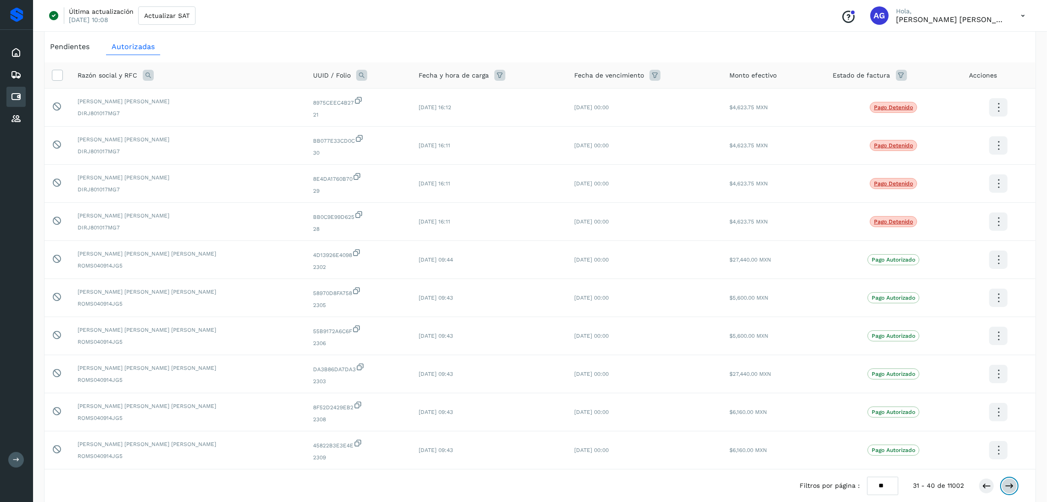
scroll to position [86, 0]
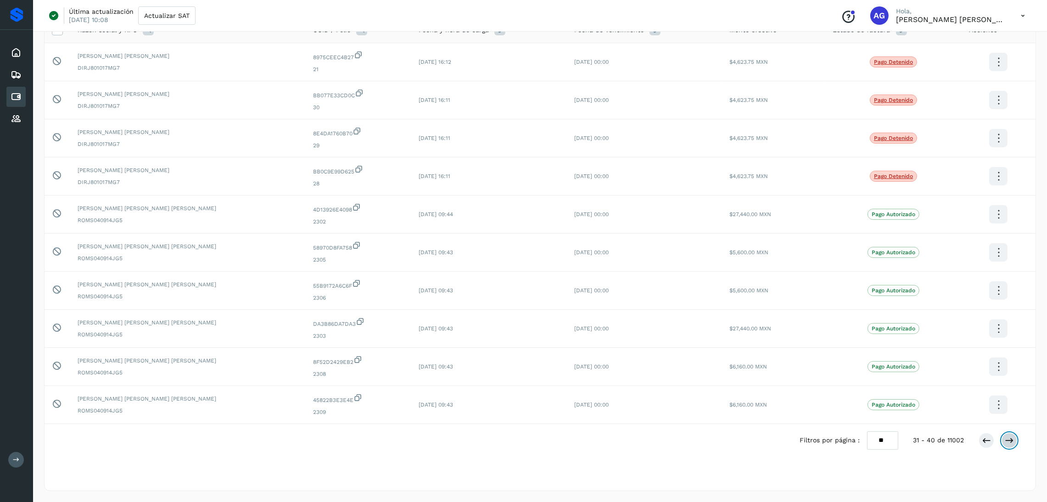
click at [1012, 446] on button at bounding box center [1009, 441] width 16 height 16
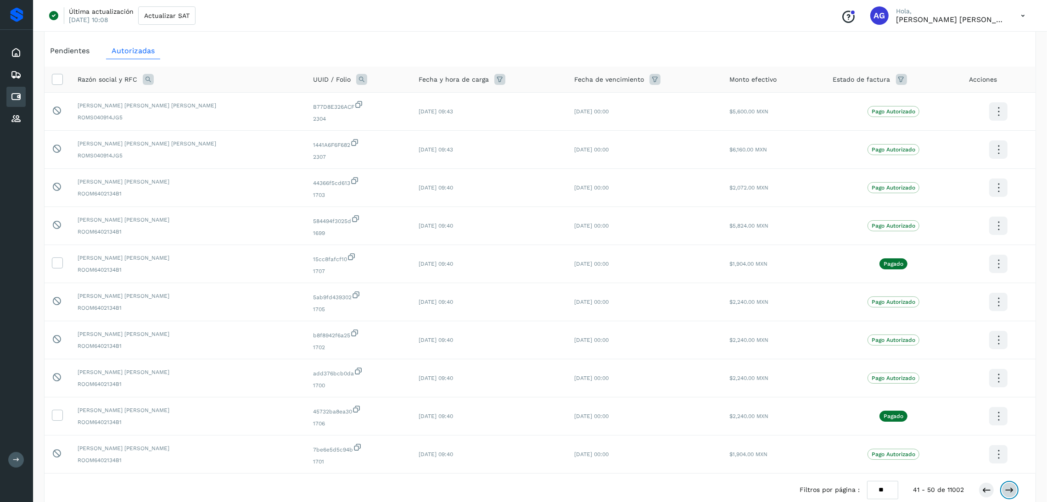
scroll to position [69, 0]
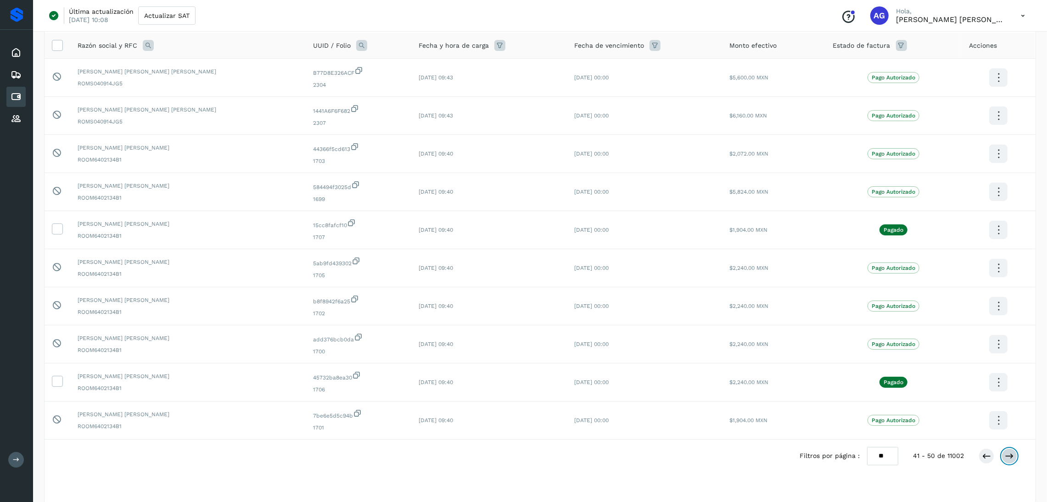
click at [1014, 454] on button at bounding box center [1009, 456] width 16 height 16
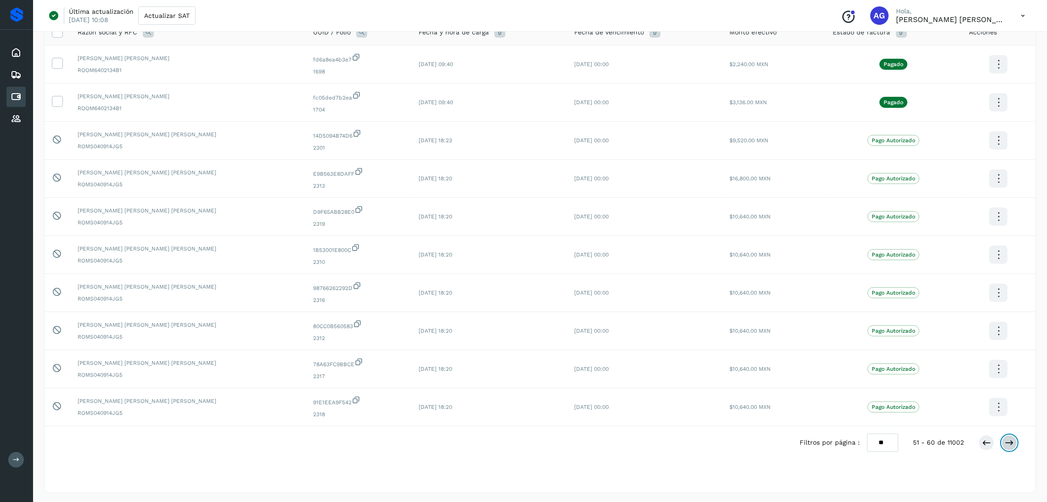
scroll to position [86, 0]
click at [1014, 447] on div at bounding box center [997, 441] width 39 height 16
click at [1014, 446] on button at bounding box center [1009, 441] width 16 height 16
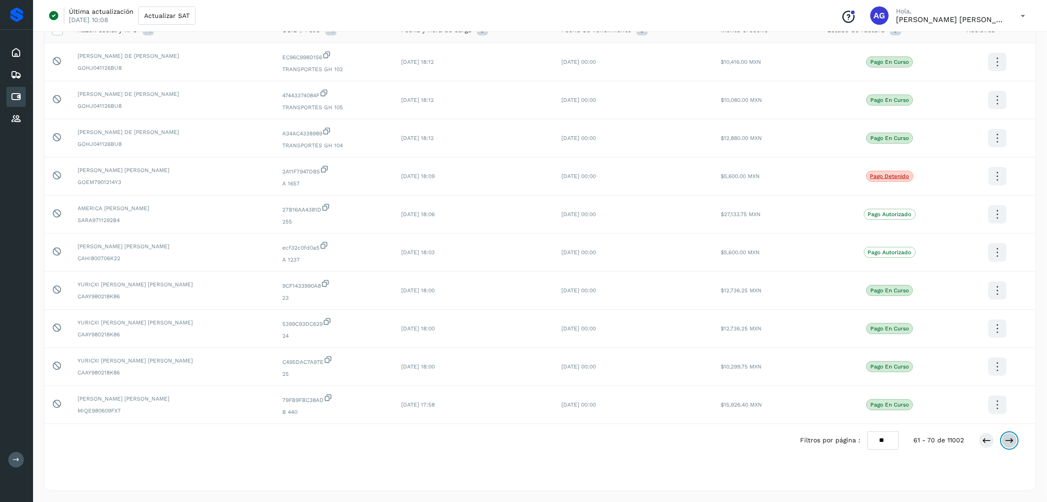
click at [1014, 446] on button at bounding box center [1009, 441] width 16 height 16
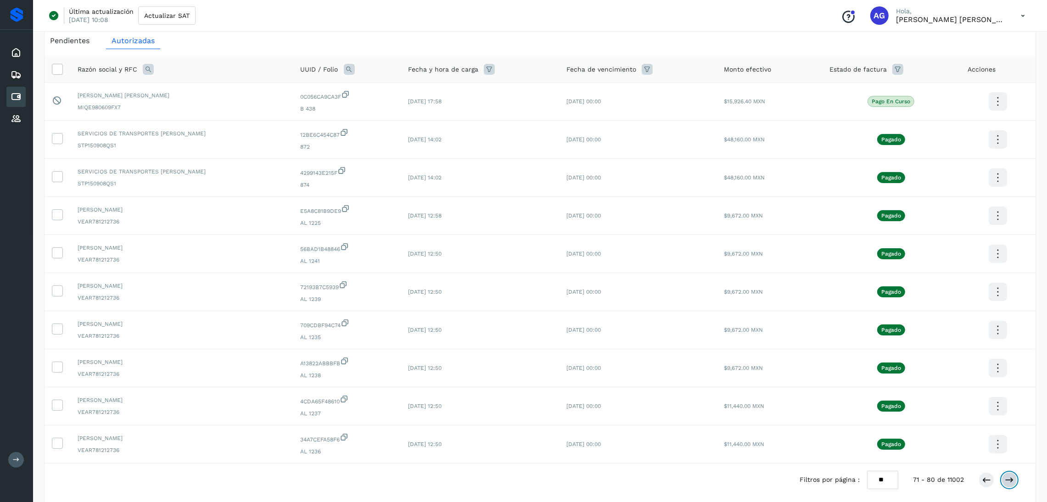
scroll to position [69, 0]
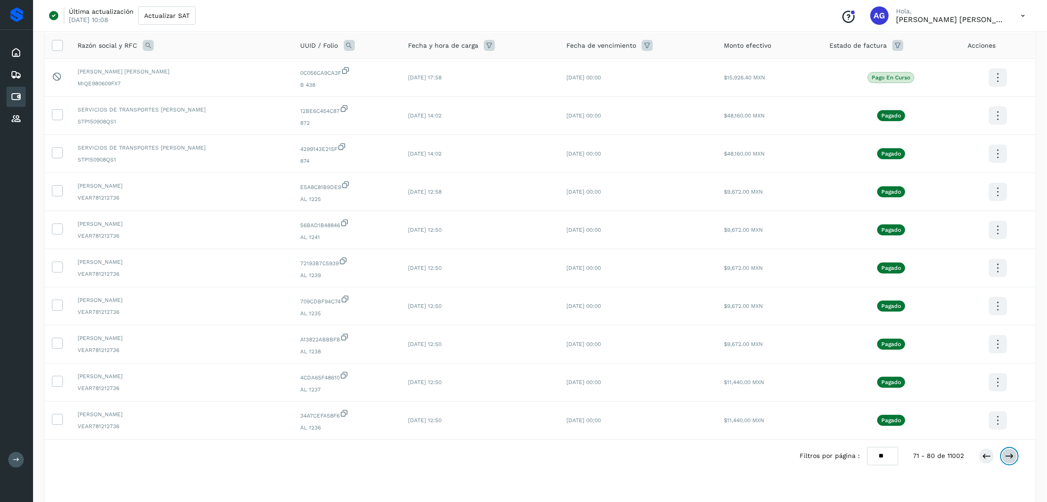
click at [1012, 458] on icon at bounding box center [1009, 456] width 9 height 9
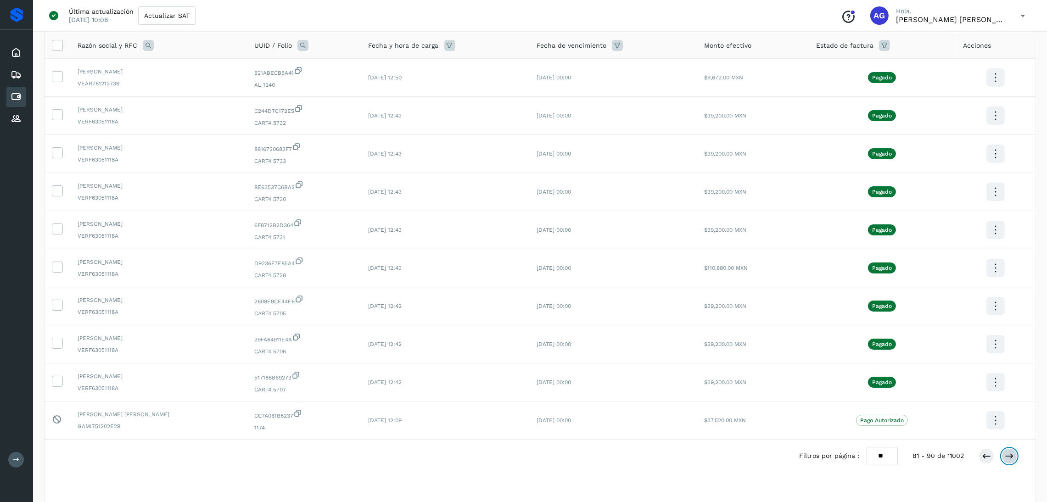
click at [1012, 458] on icon at bounding box center [1009, 456] width 9 height 9
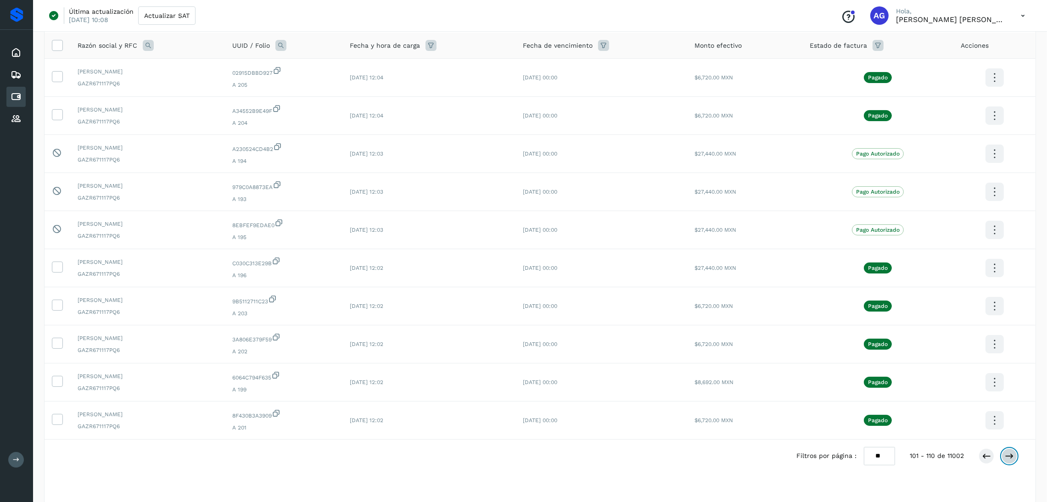
click at [1012, 458] on icon at bounding box center [1009, 456] width 9 height 9
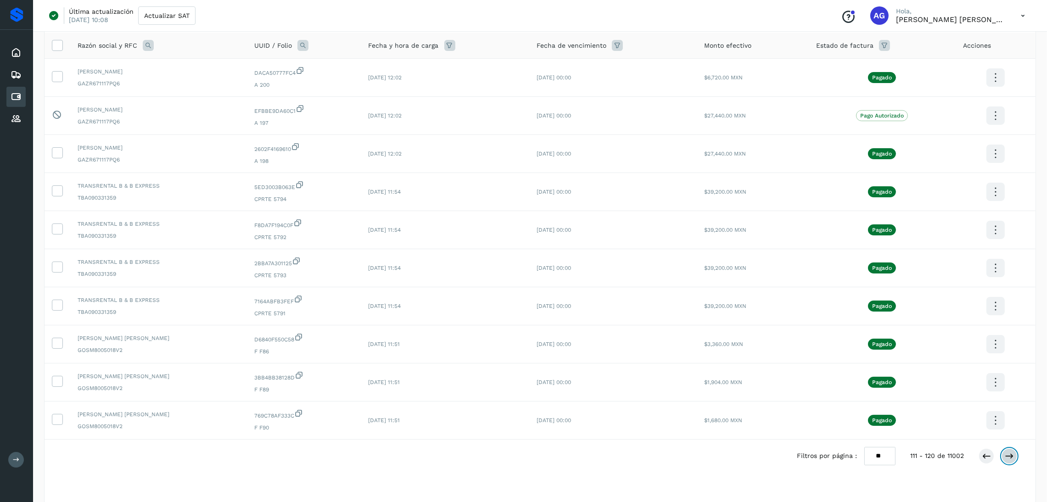
scroll to position [0, 0]
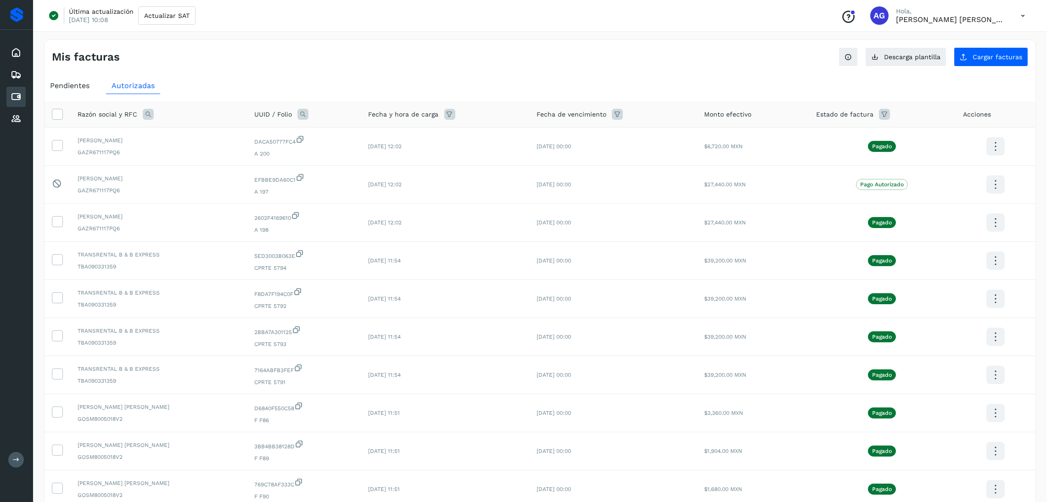
click at [152, 112] on icon at bounding box center [148, 114] width 11 height 11
click at [215, 149] on input "text" at bounding box center [208, 152] width 113 height 15
type input "*******"
click at [232, 174] on span "Buscar" at bounding box center [231, 177] width 18 height 8
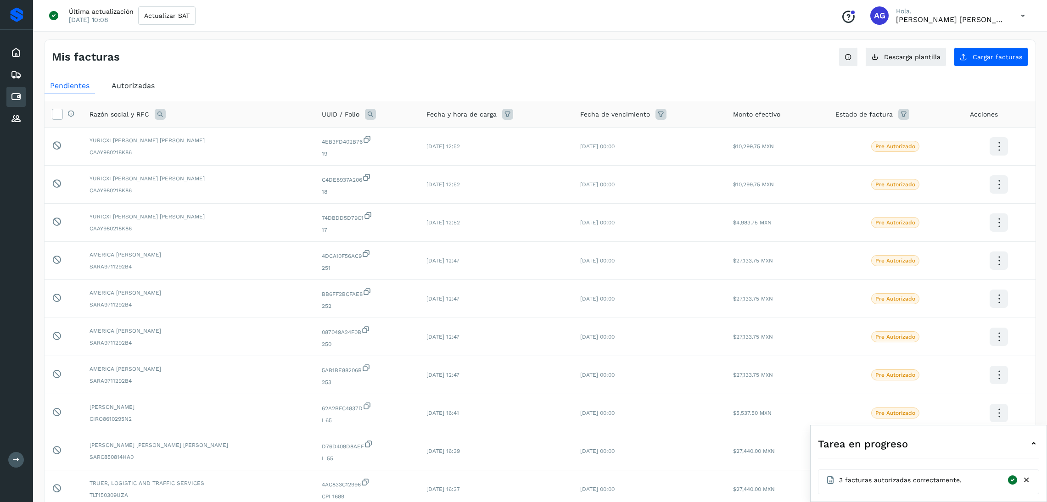
select select "**"
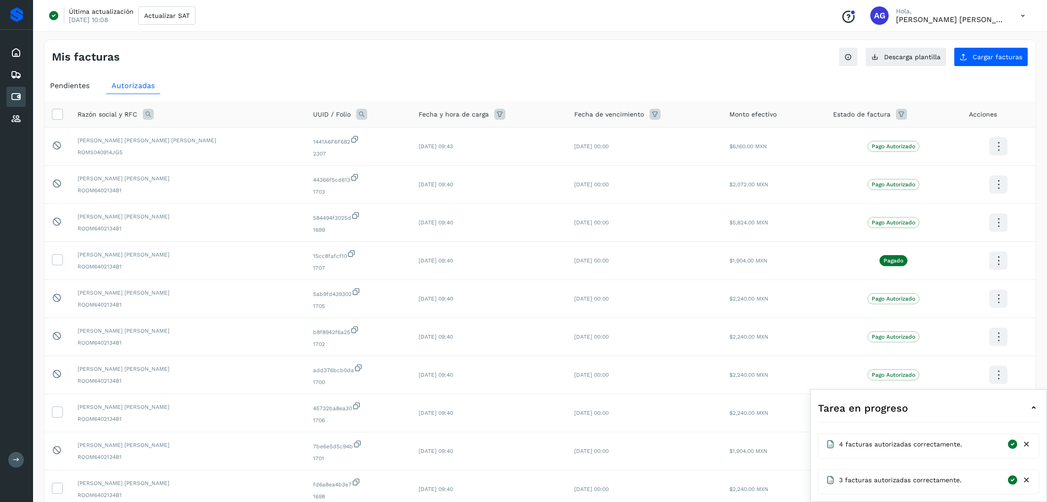
select select "**"
